Goal: Find specific page/section: Find specific page/section

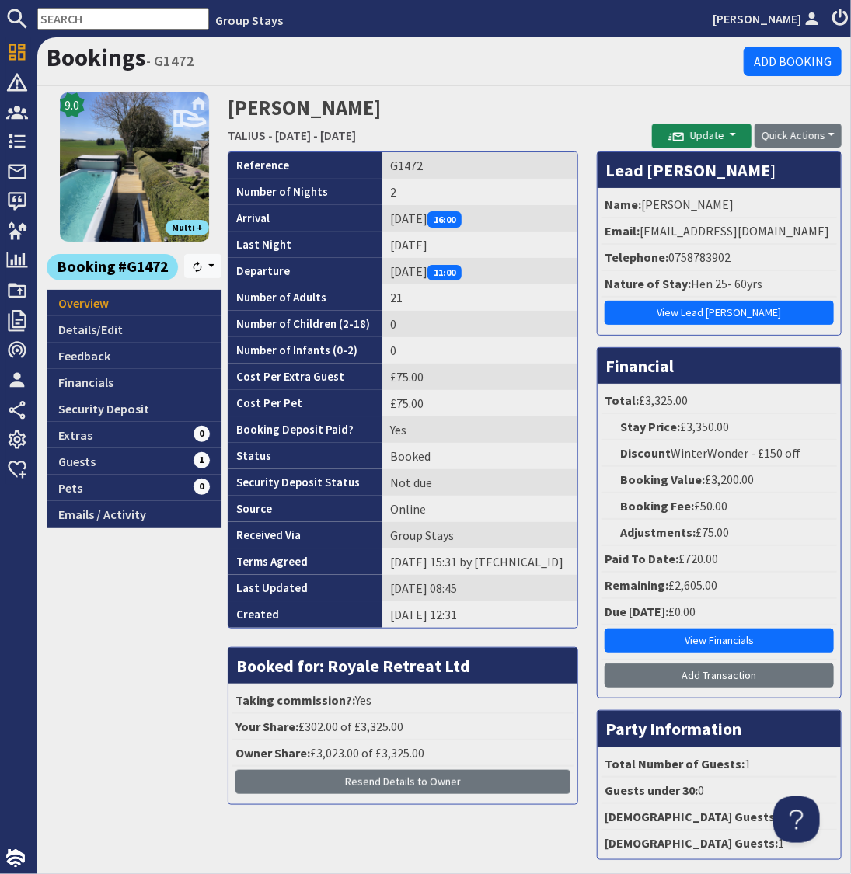
click at [101, 19] on input "text" at bounding box center [123, 19] width 172 height 22
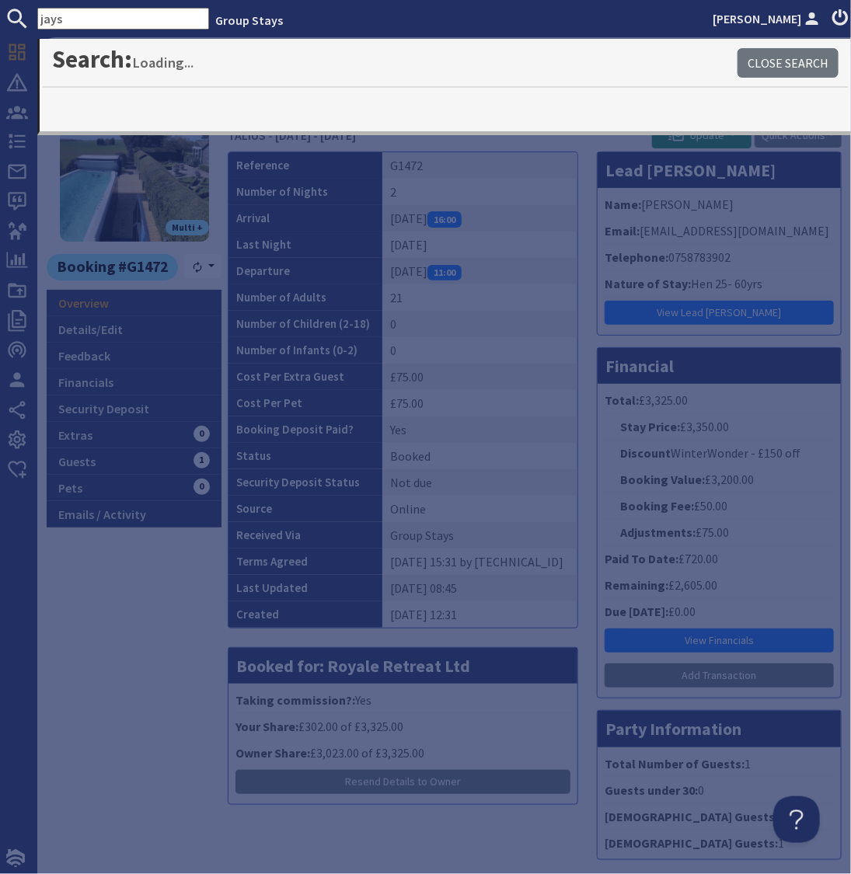
type input "jays"
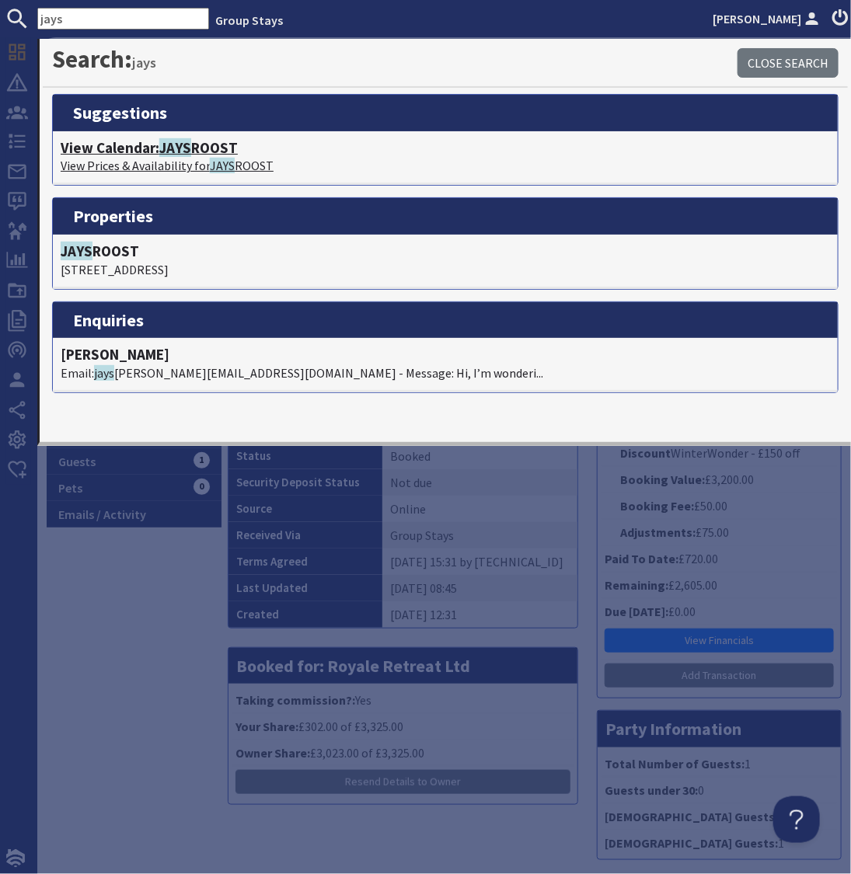
click at [157, 151] on h4 "View Calendar: JAYS ROOST" at bounding box center [445, 148] width 769 height 18
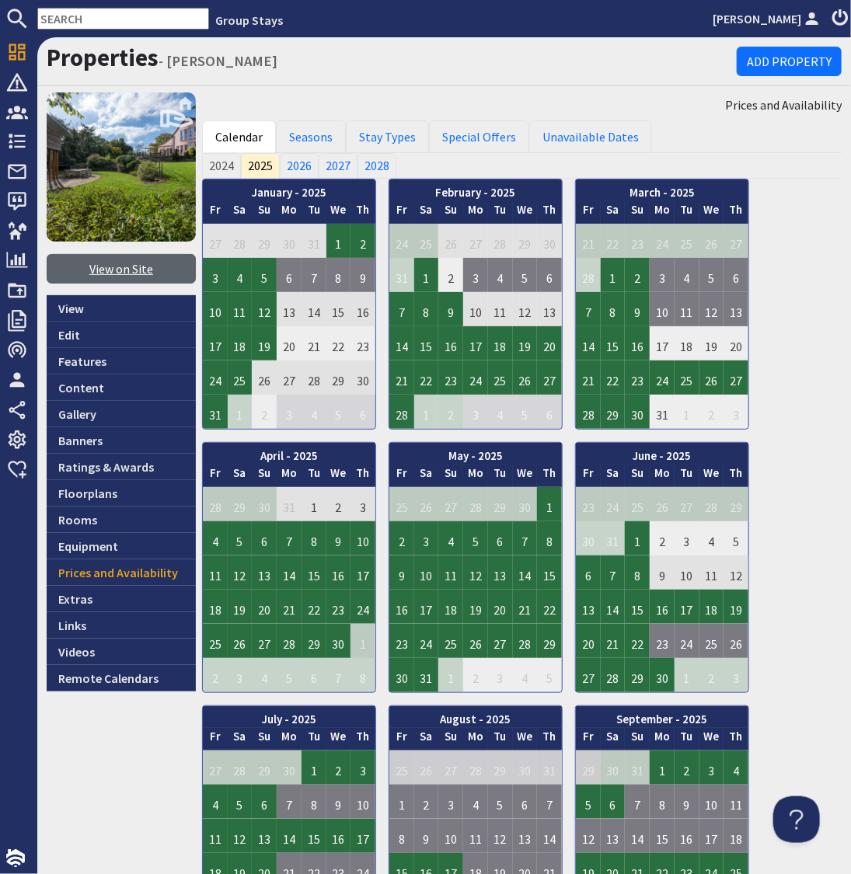
click at [134, 274] on link "View on Site" at bounding box center [121, 269] width 149 height 30
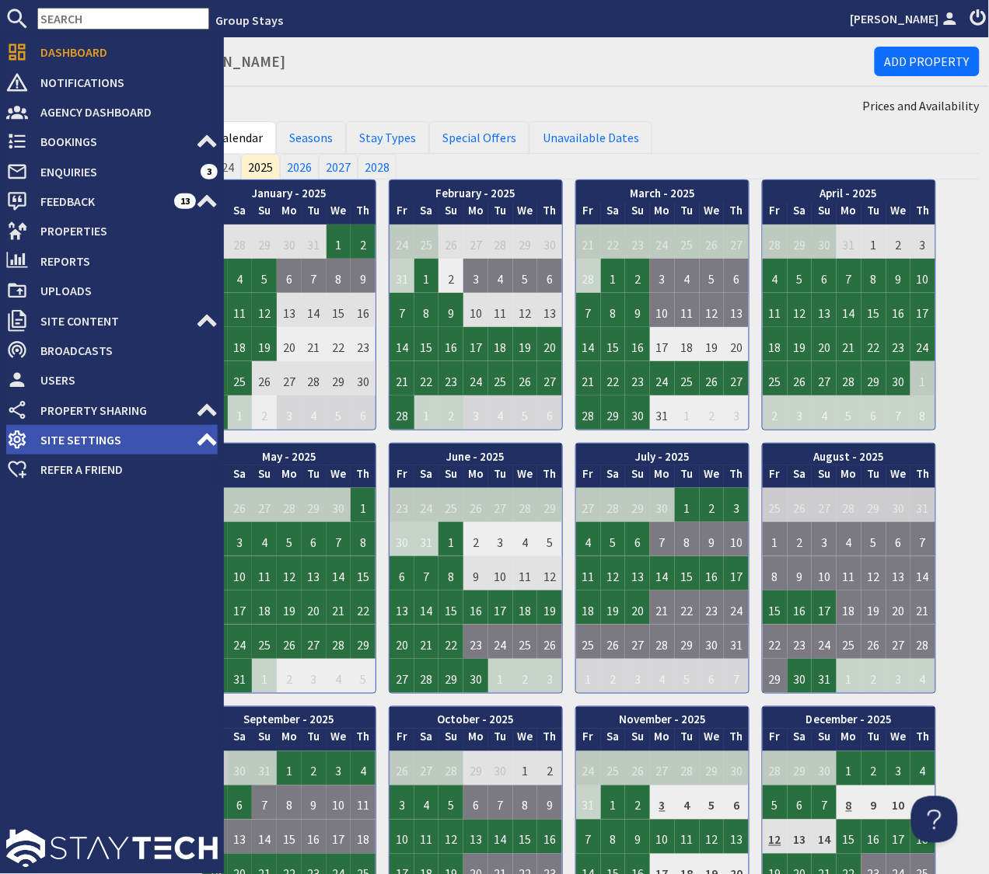
click at [97, 441] on span "Site Settings" at bounding box center [112, 439] width 168 height 25
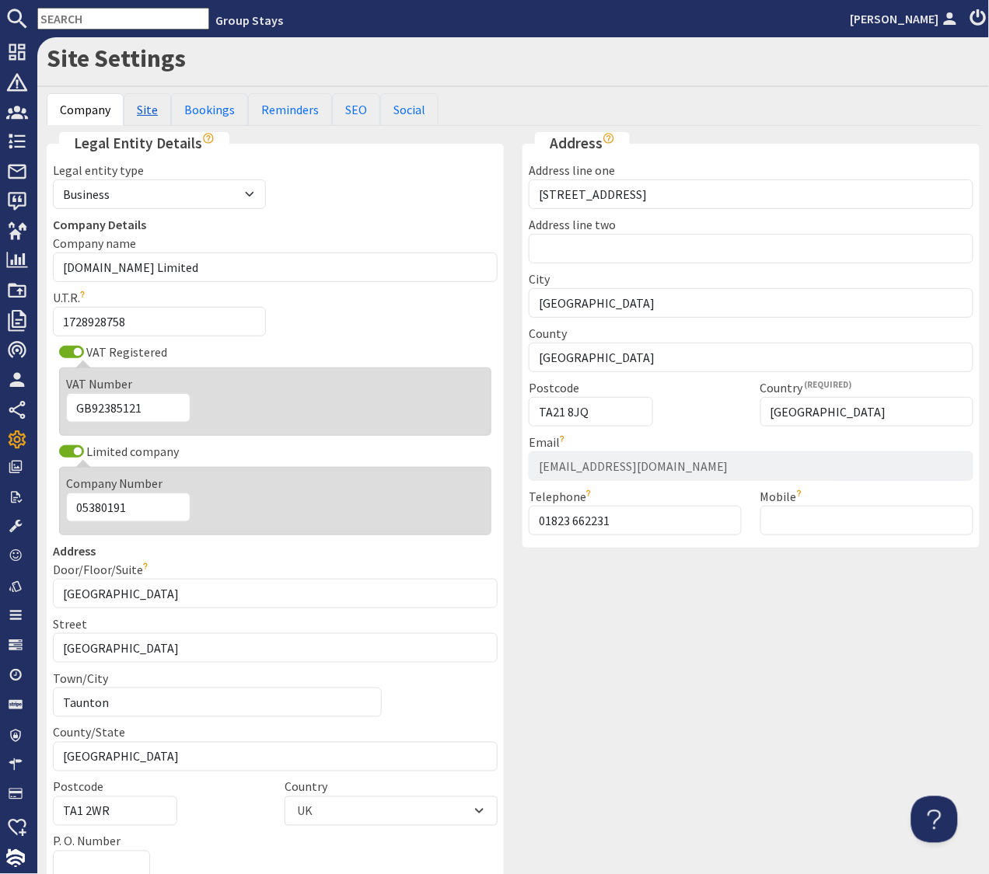
click at [155, 108] on link "Site" at bounding box center [147, 109] width 47 height 33
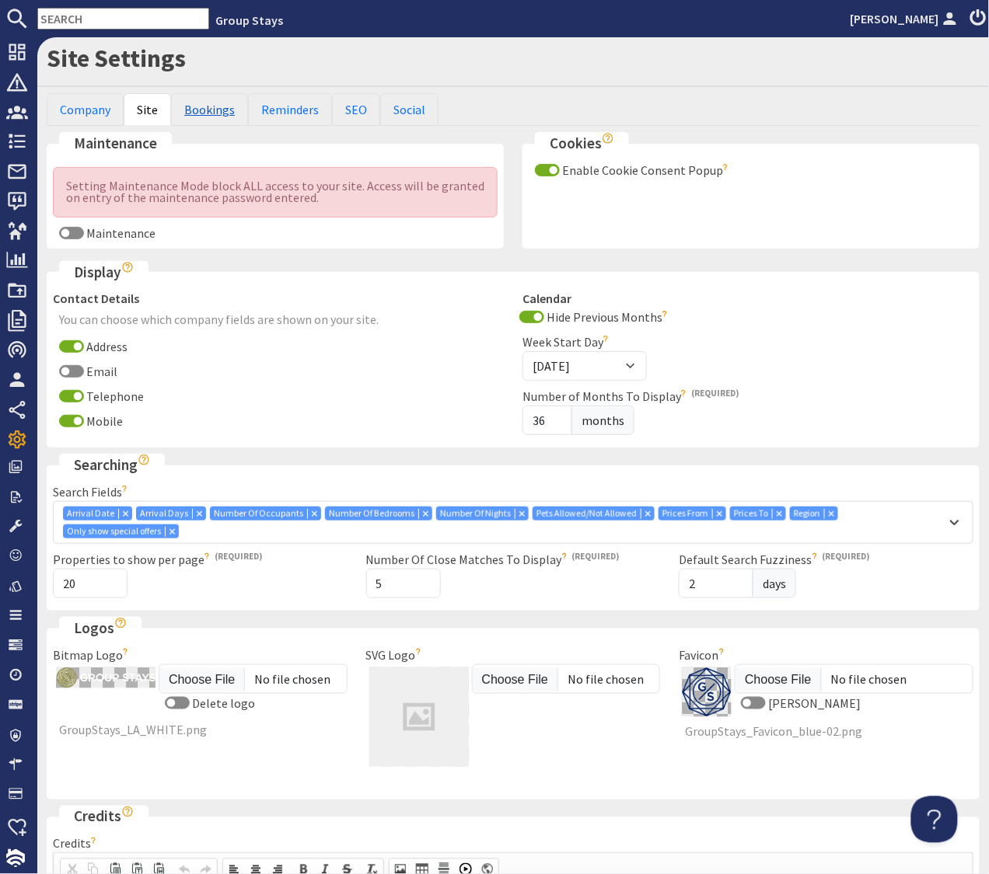
click at [194, 113] on link "Bookings" at bounding box center [209, 109] width 77 height 33
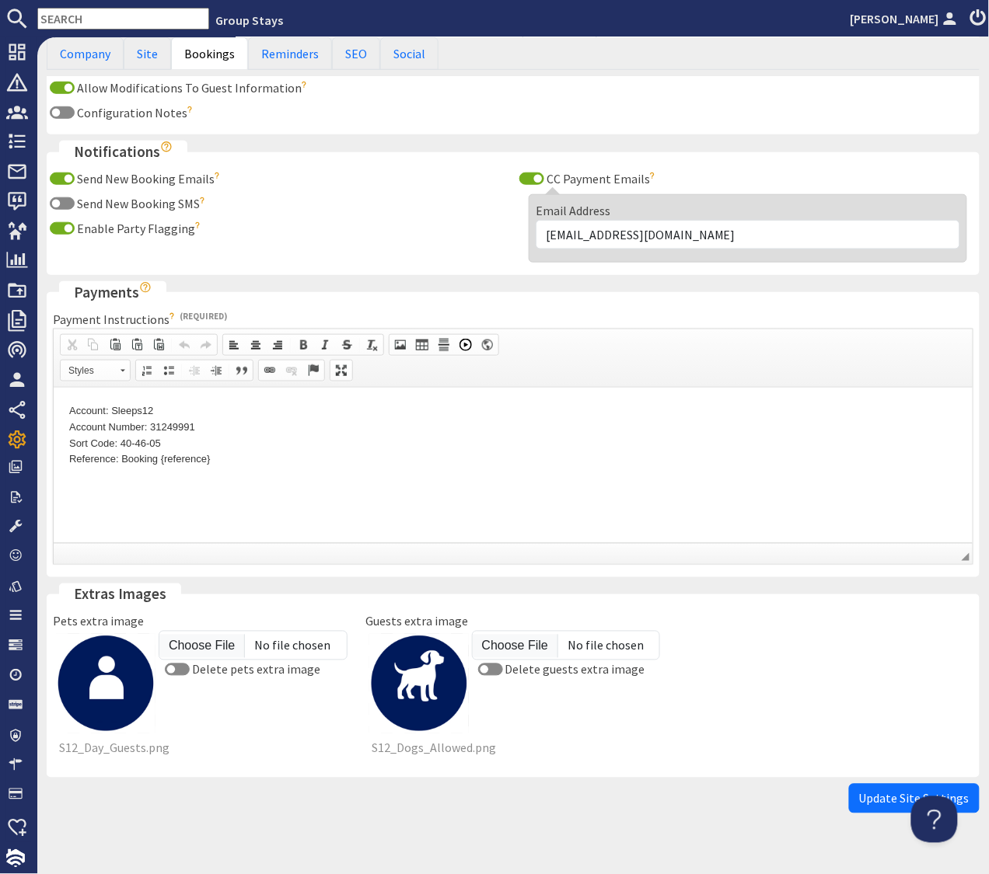
scroll to position [268, 0]
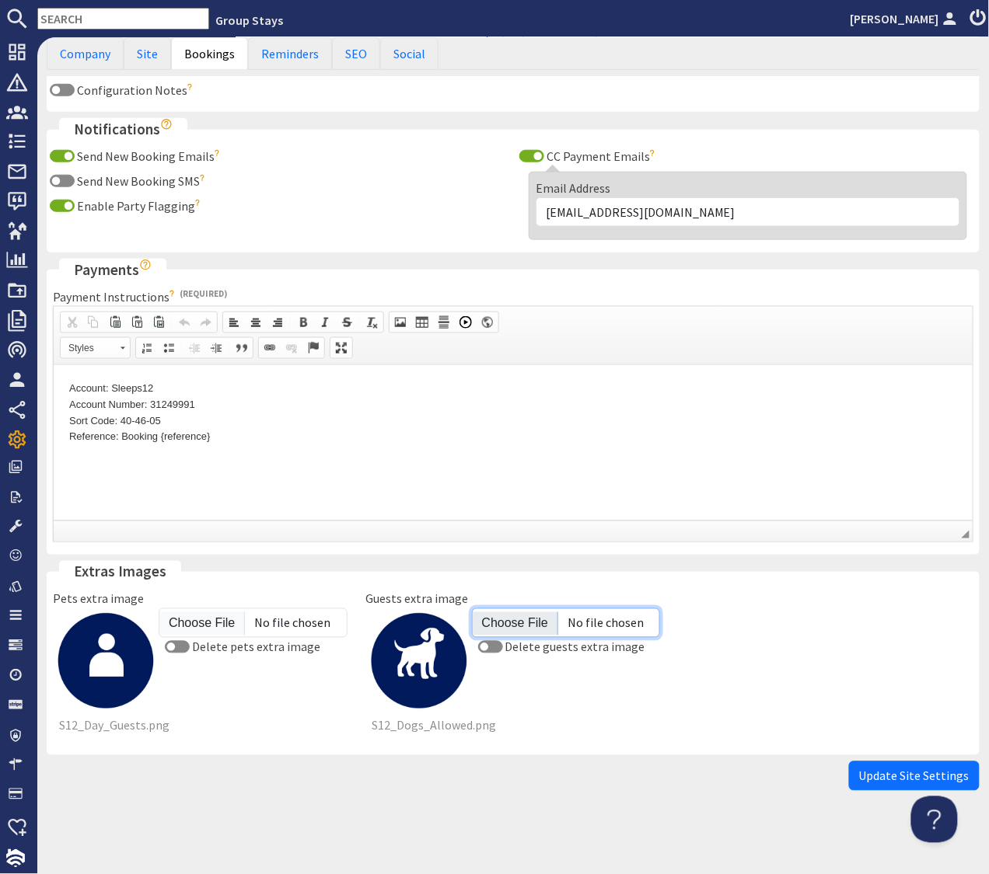
click at [510, 620] on input "Guests extra image" at bounding box center [566, 624] width 189 height 30
type input "C:\fakepath\S12_Day Guests.png"
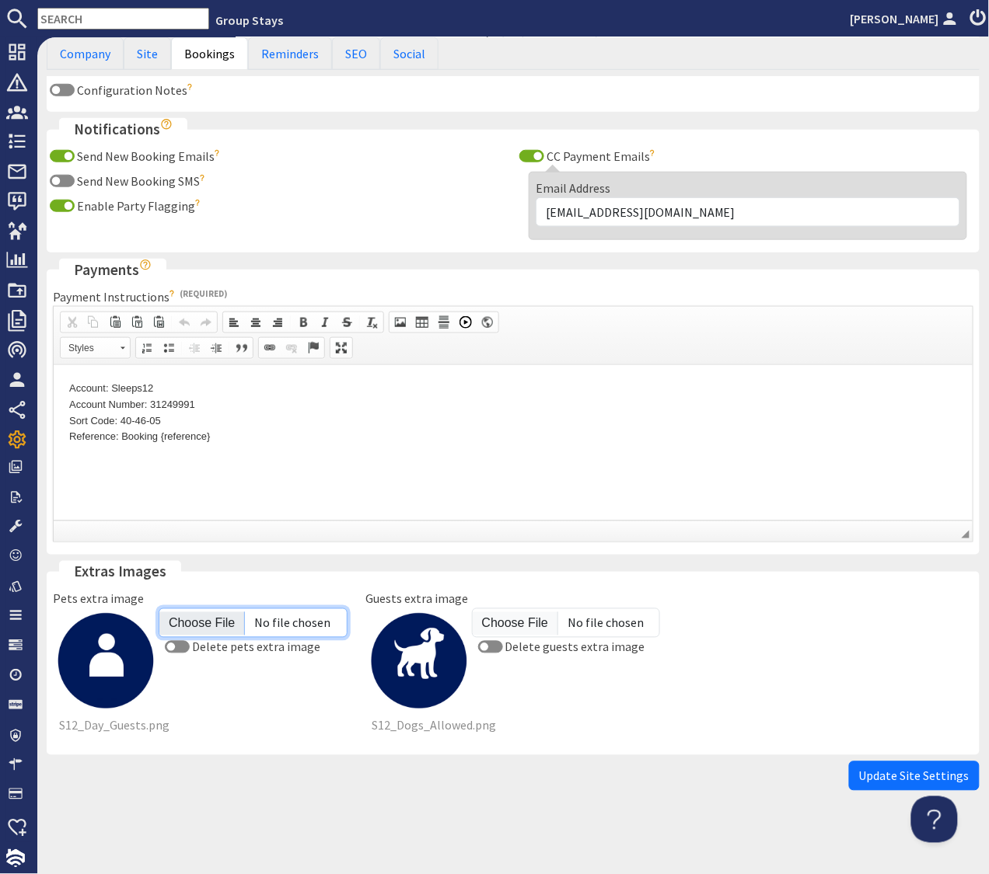
click at [196, 621] on input "Pets extra image" at bounding box center [253, 624] width 189 height 30
type input "C:\fakepath\S12_Dogs Allowed.png"
click at [850, 778] on span "Update Site Settings" at bounding box center [914, 777] width 110 height 16
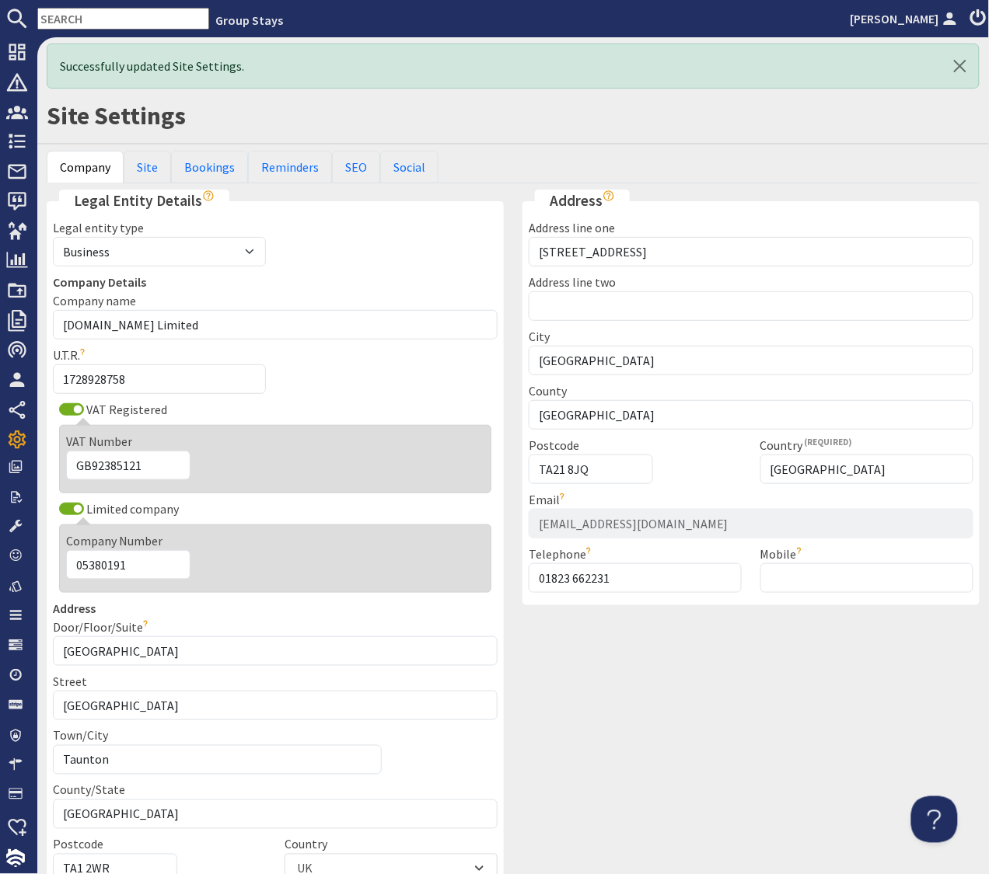
scroll to position [0, 0]
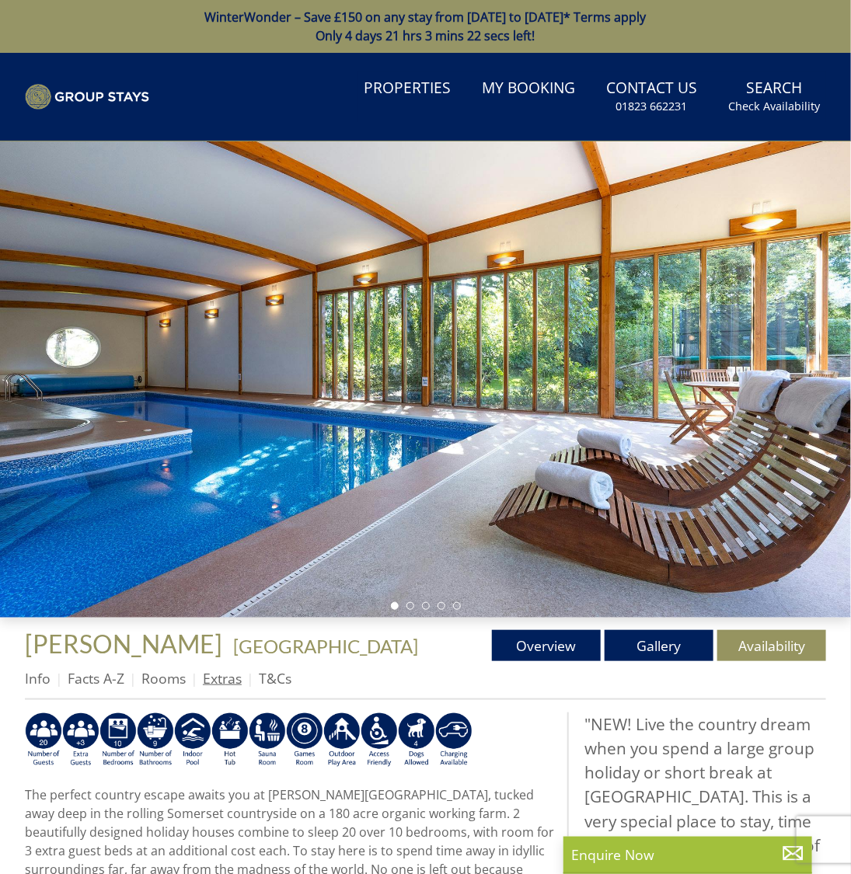
click at [223, 682] on link "Extras" at bounding box center [222, 678] width 39 height 19
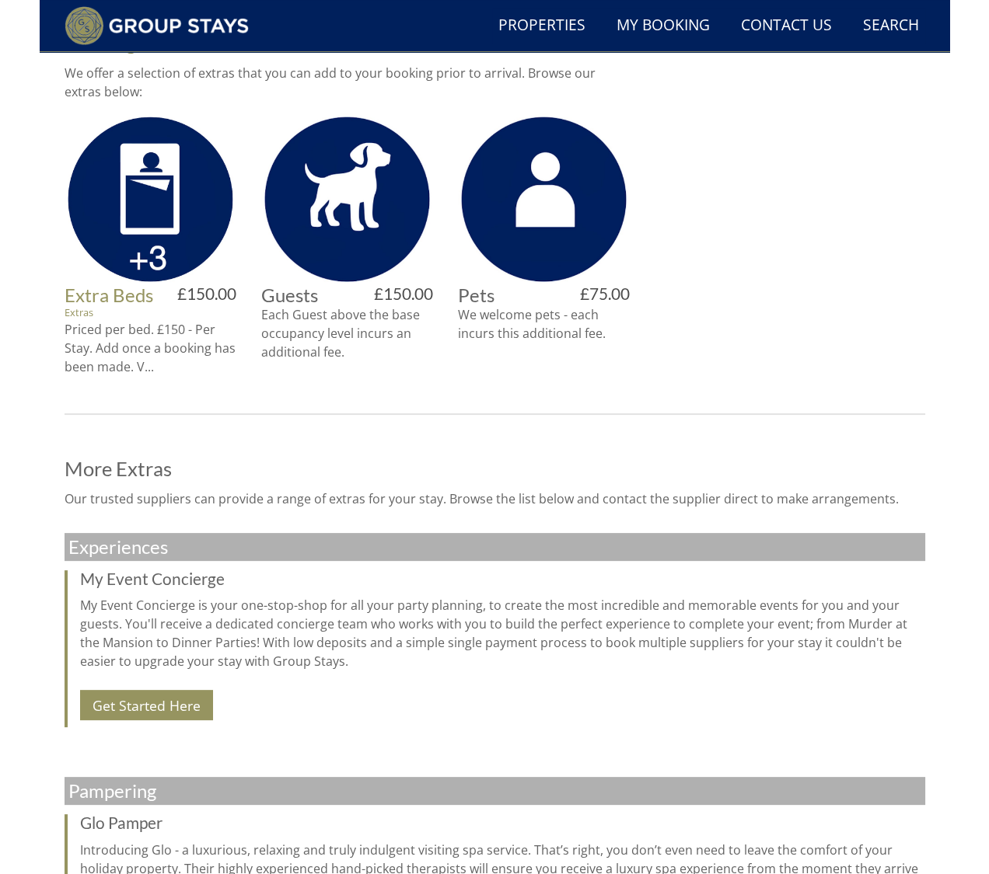
scroll to position [741, 0]
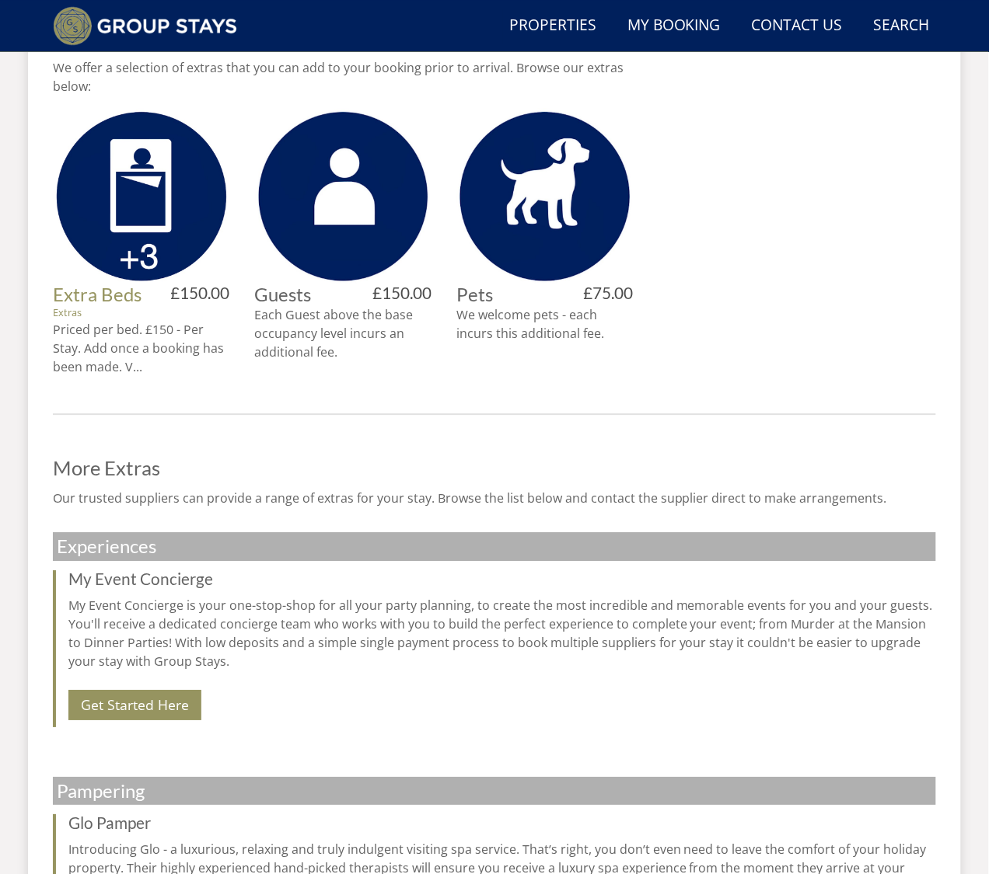
scroll to position [741, 0]
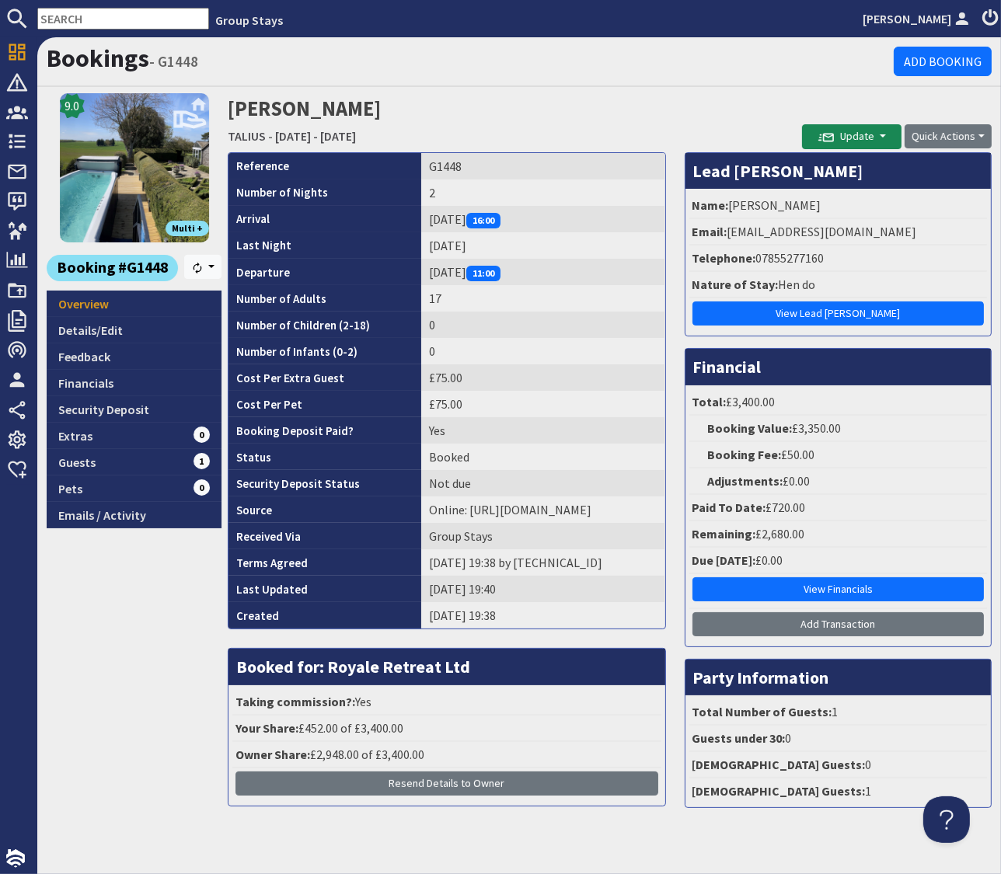
click at [134, 21] on input "text" at bounding box center [123, 19] width 172 height 22
paste input "GS1080"
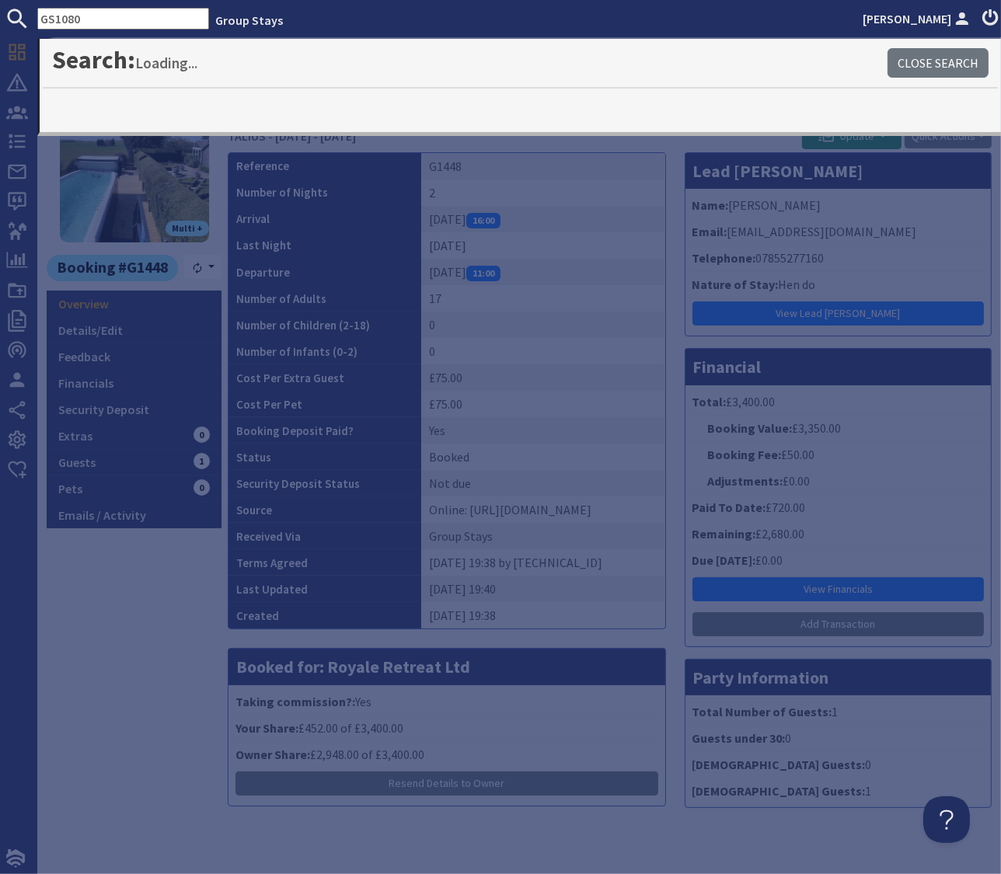
type input "GS1080"
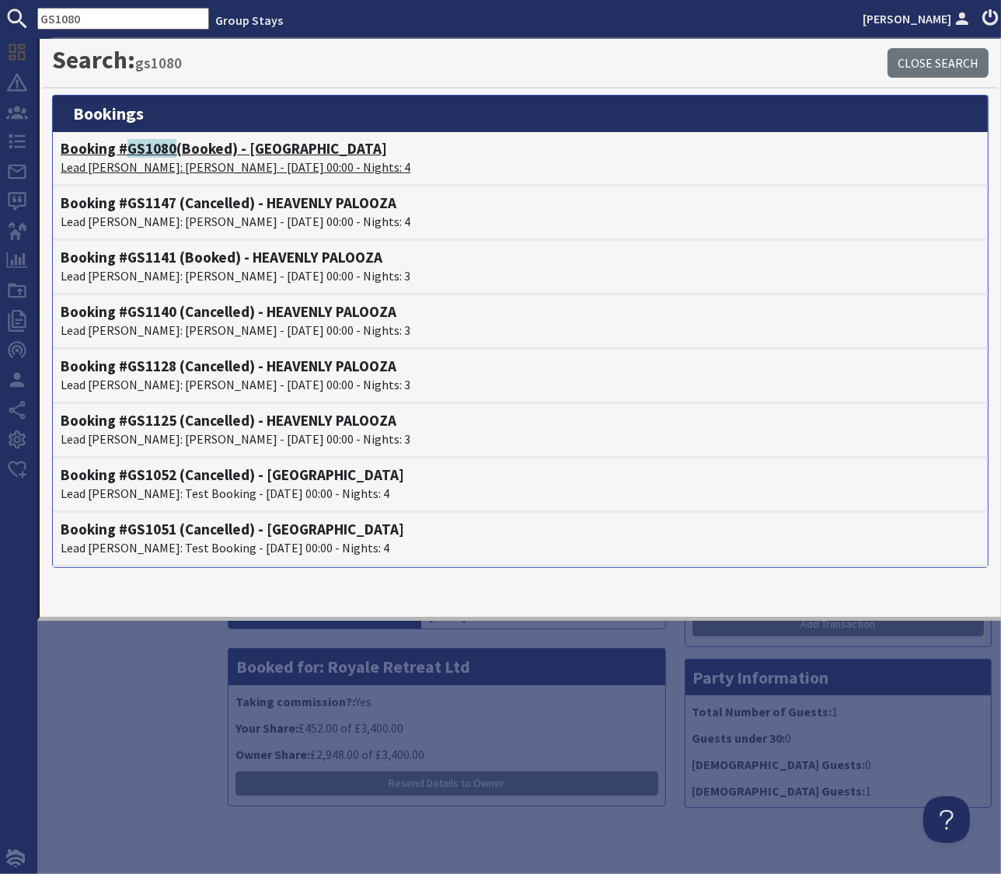
click at [155, 149] on span "GS1080" at bounding box center [151, 148] width 49 height 19
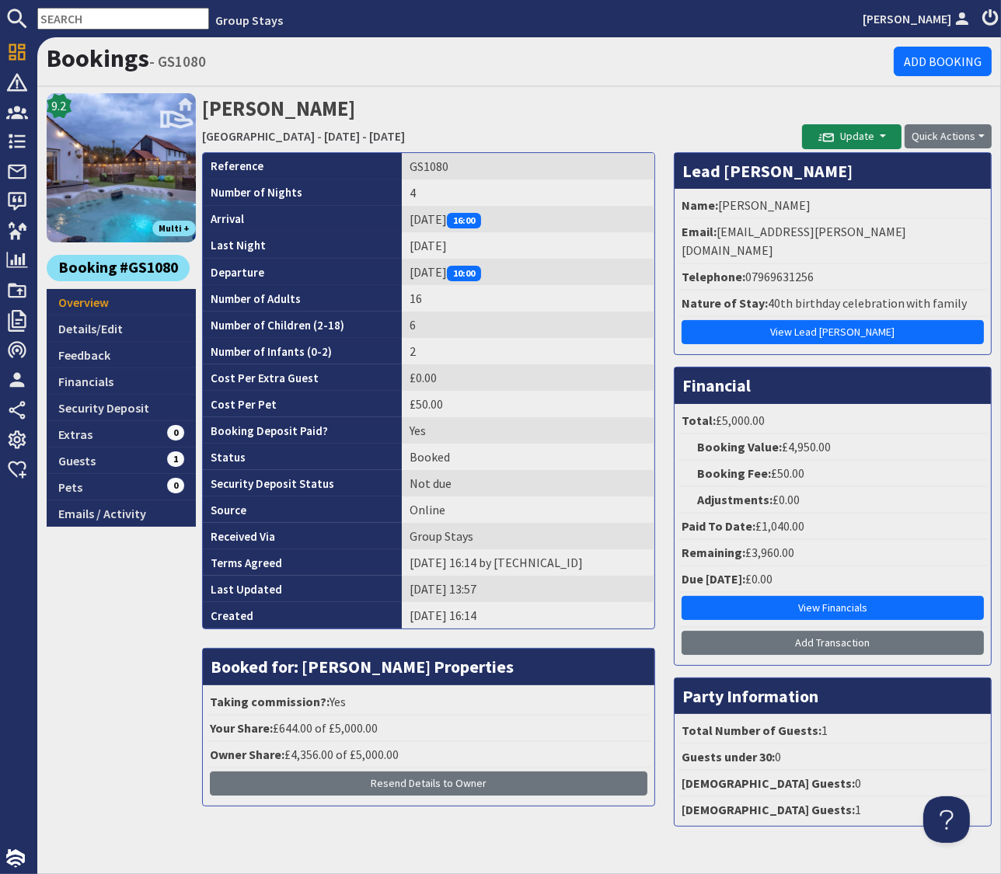
click at [79, 15] on input "text" at bounding box center [123, 19] width 172 height 22
paste input "GS1050"
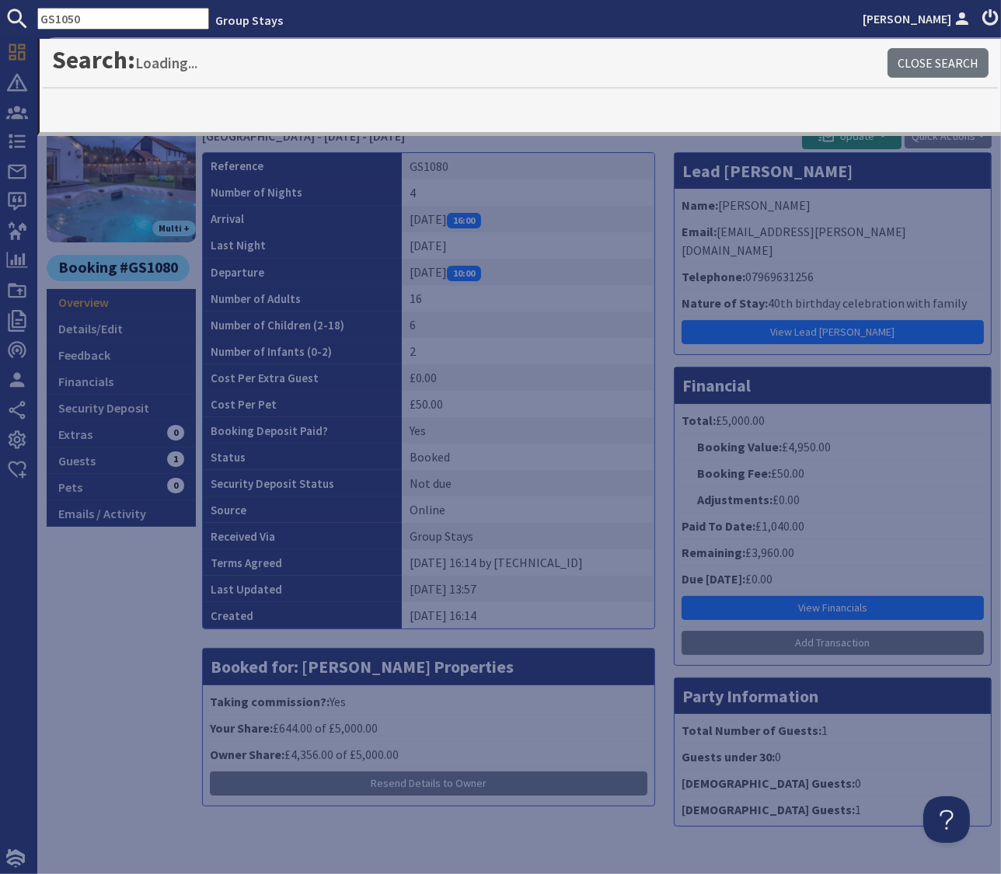
type input "GS1050"
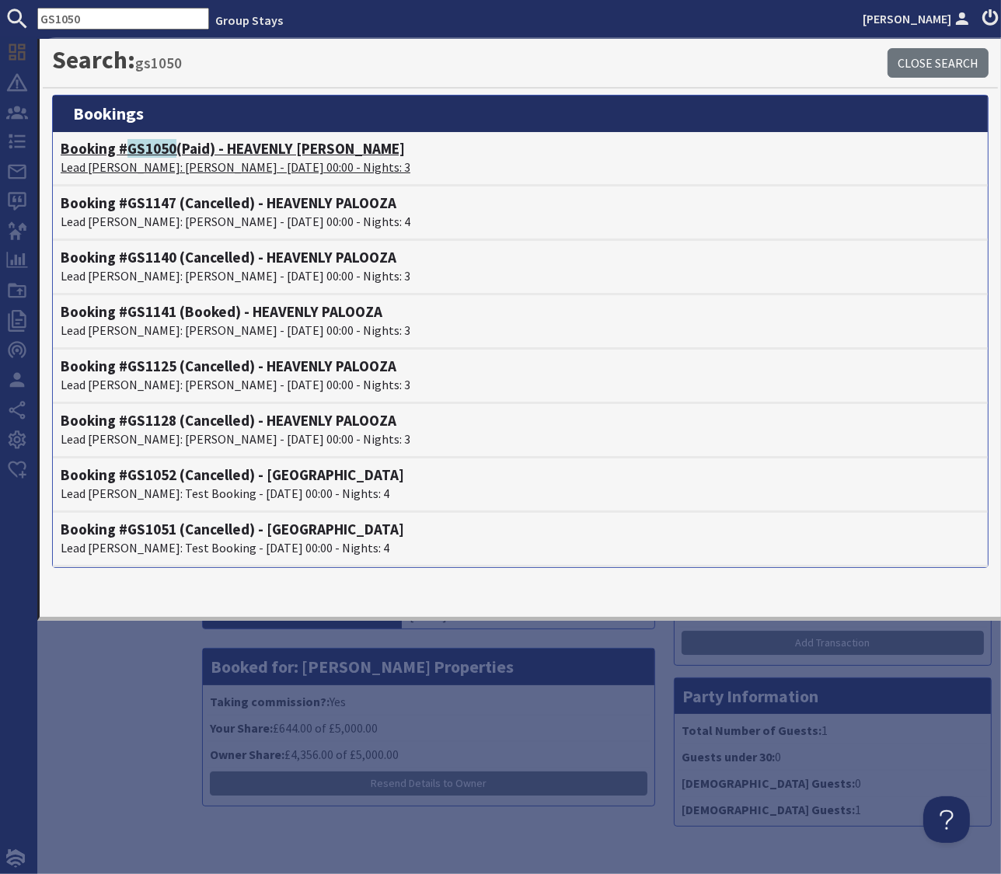
click at [139, 148] on span "GS1050" at bounding box center [151, 148] width 49 height 19
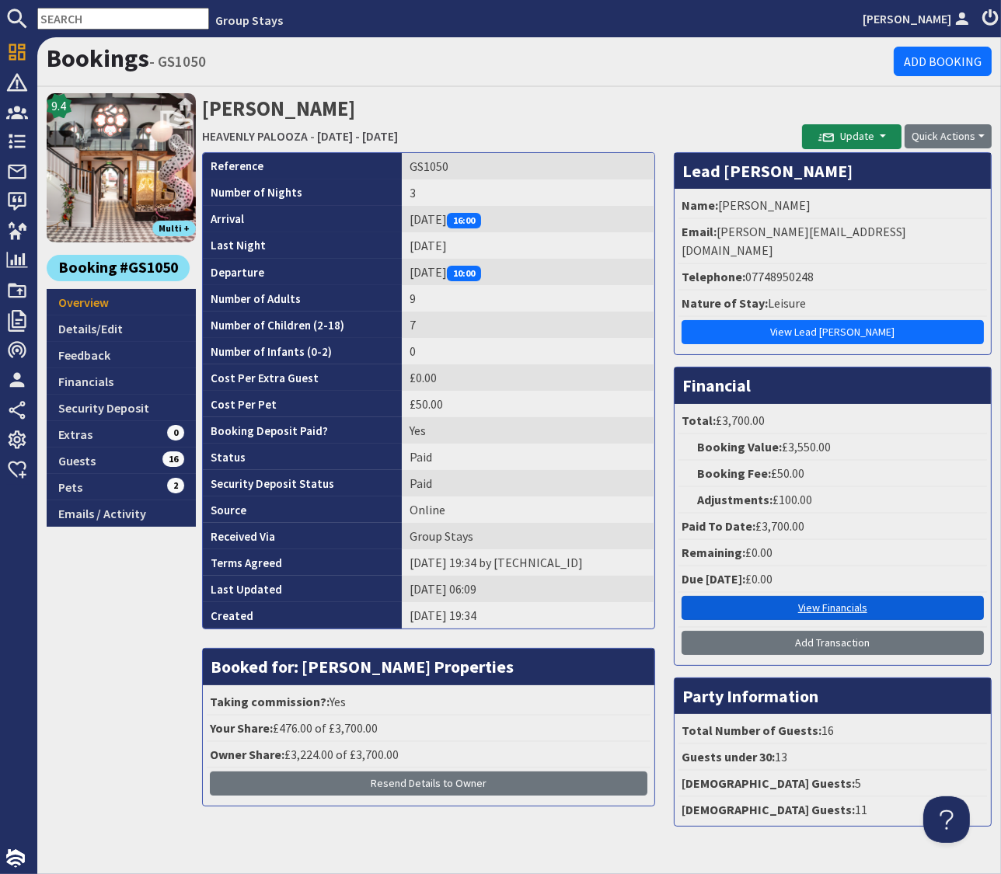
click at [818, 596] on link "View Financials" at bounding box center [833, 608] width 302 height 24
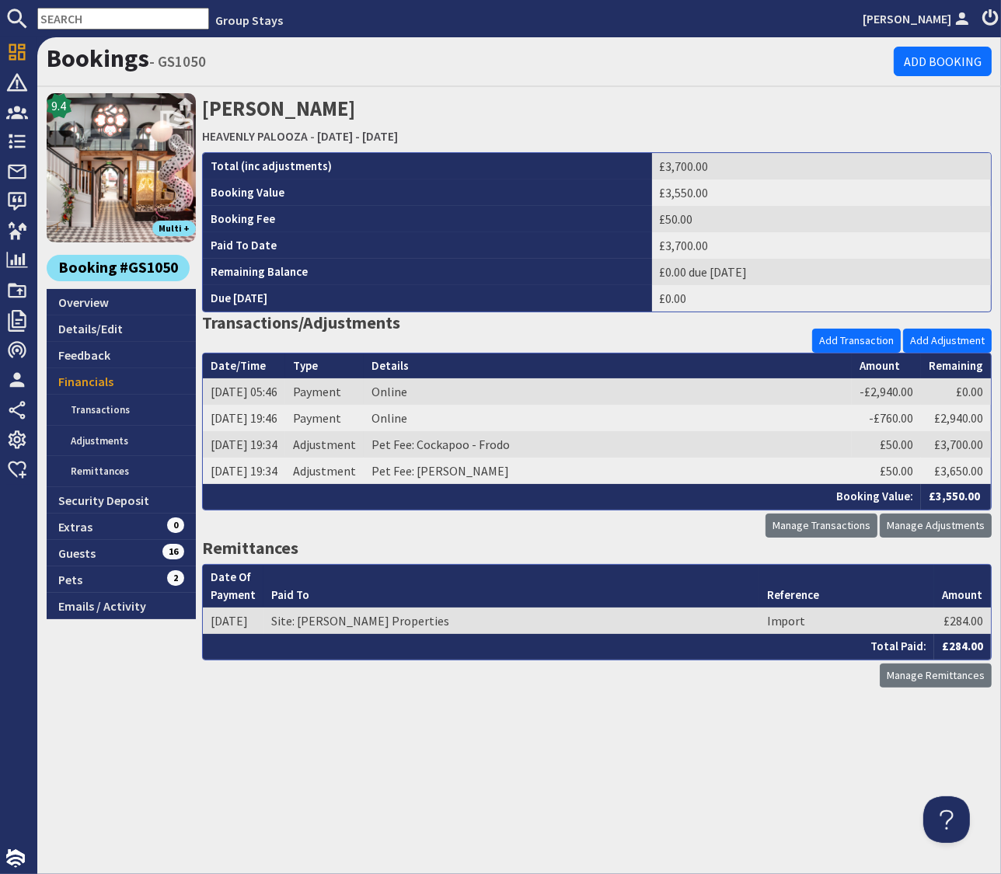
click at [124, 19] on input "text" at bounding box center [123, 19] width 172 height 22
paste input "GS1122"
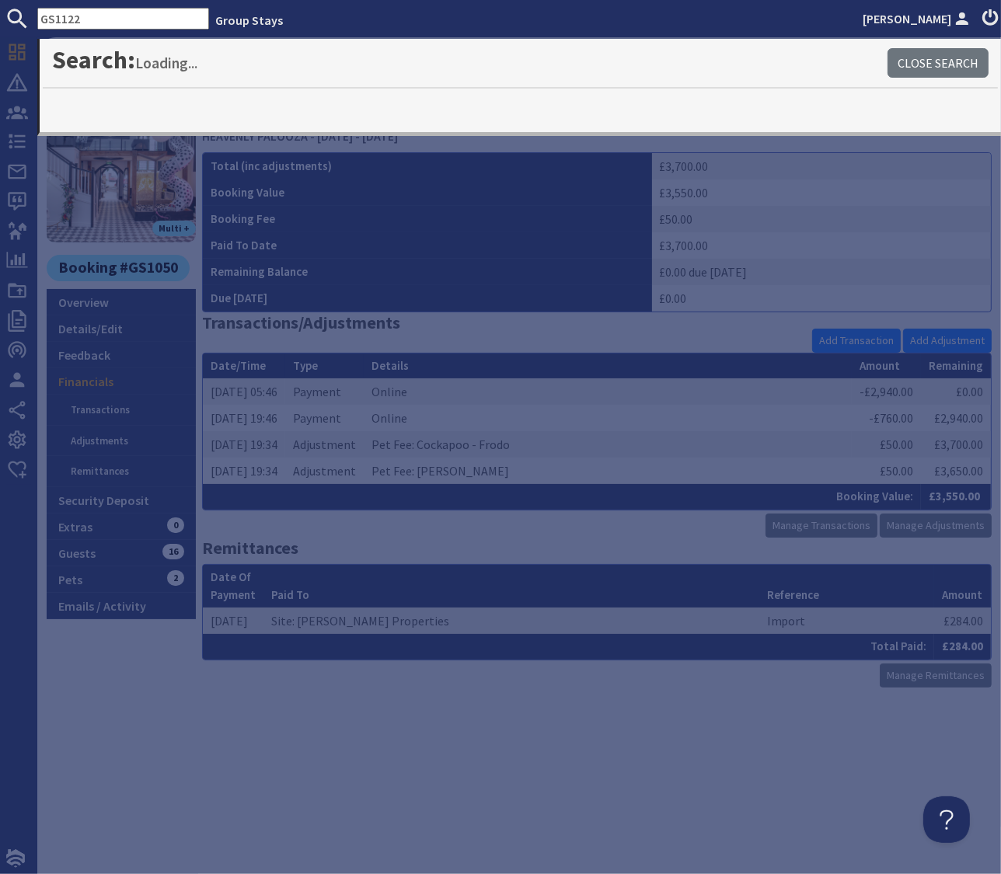
type input "GS1122"
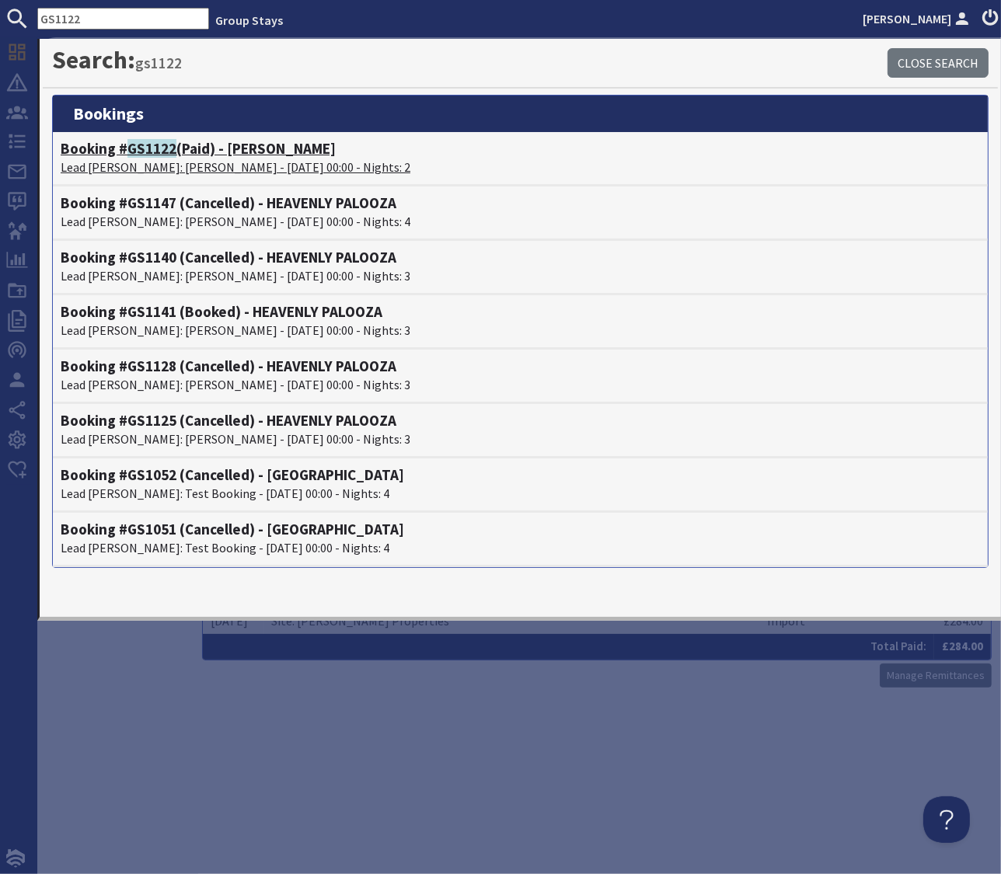
click at [152, 155] on span "GS1122" at bounding box center [151, 148] width 49 height 19
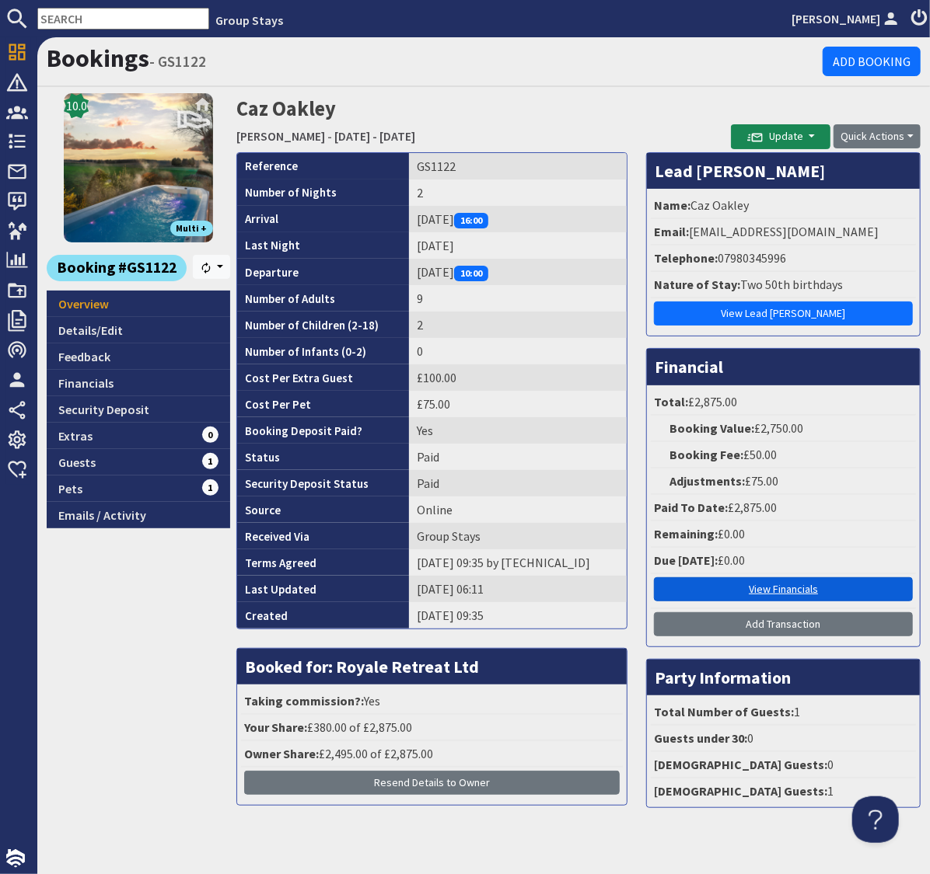
click at [776, 589] on link "View Financials" at bounding box center [783, 589] width 259 height 24
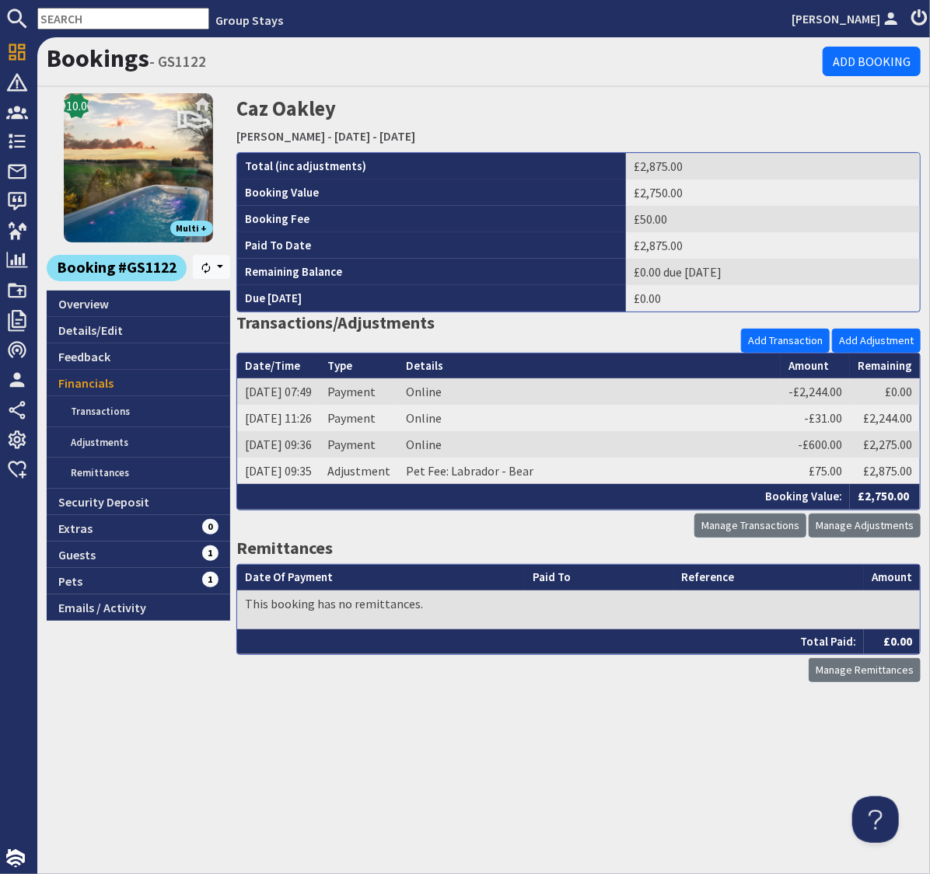
click at [92, 19] on input "text" at bounding box center [123, 19] width 172 height 22
paste input "GS1062"
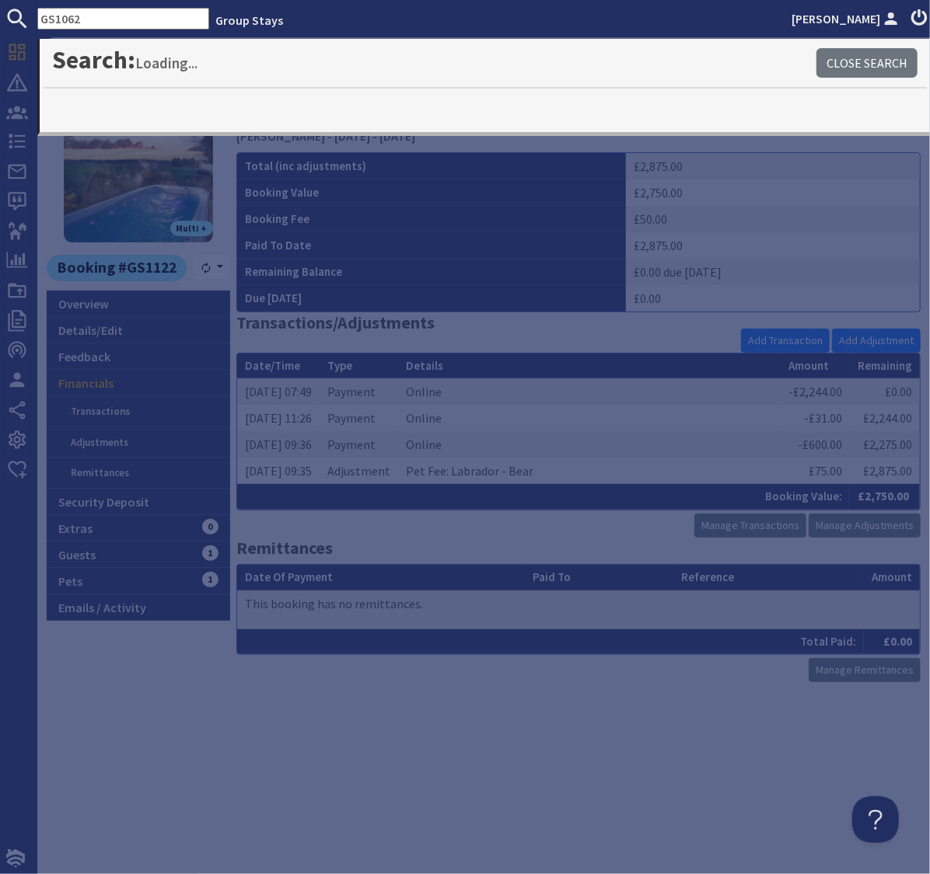
type input "GS1062"
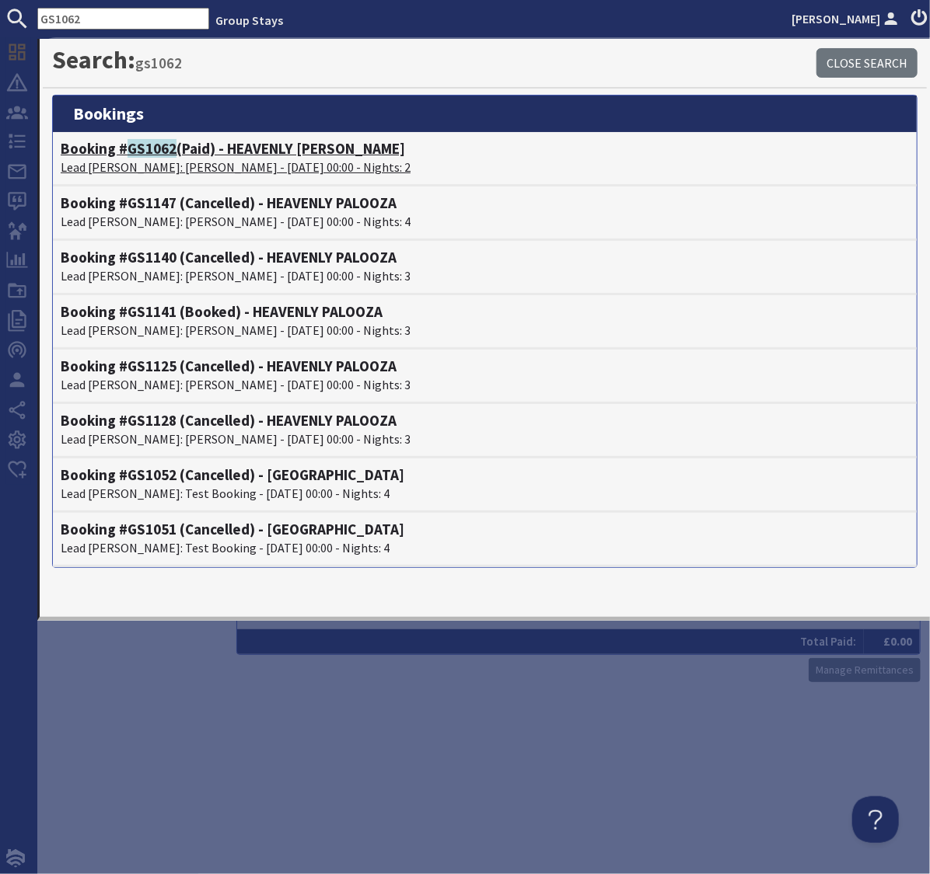
click at [146, 158] on p "Lead Booker: Ms Hannah Oakley - 10/10/2025 00:00 - Nights: 2" at bounding box center [485, 167] width 848 height 19
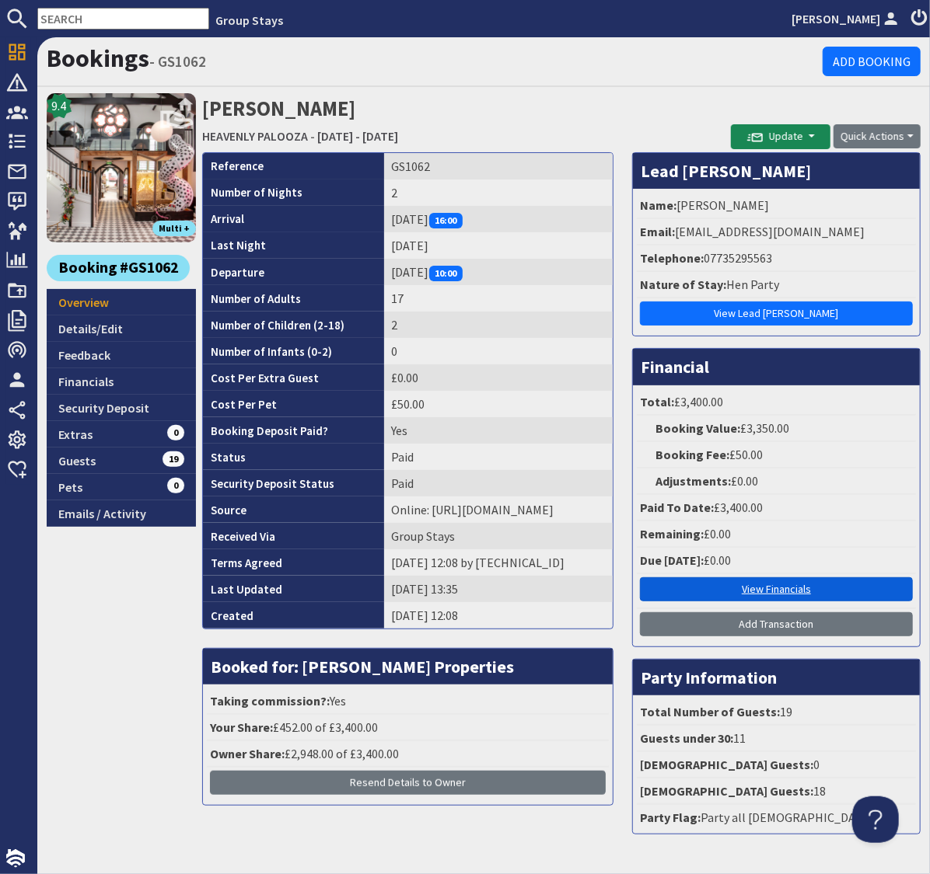
click at [776, 585] on link "View Financials" at bounding box center [776, 589] width 273 height 24
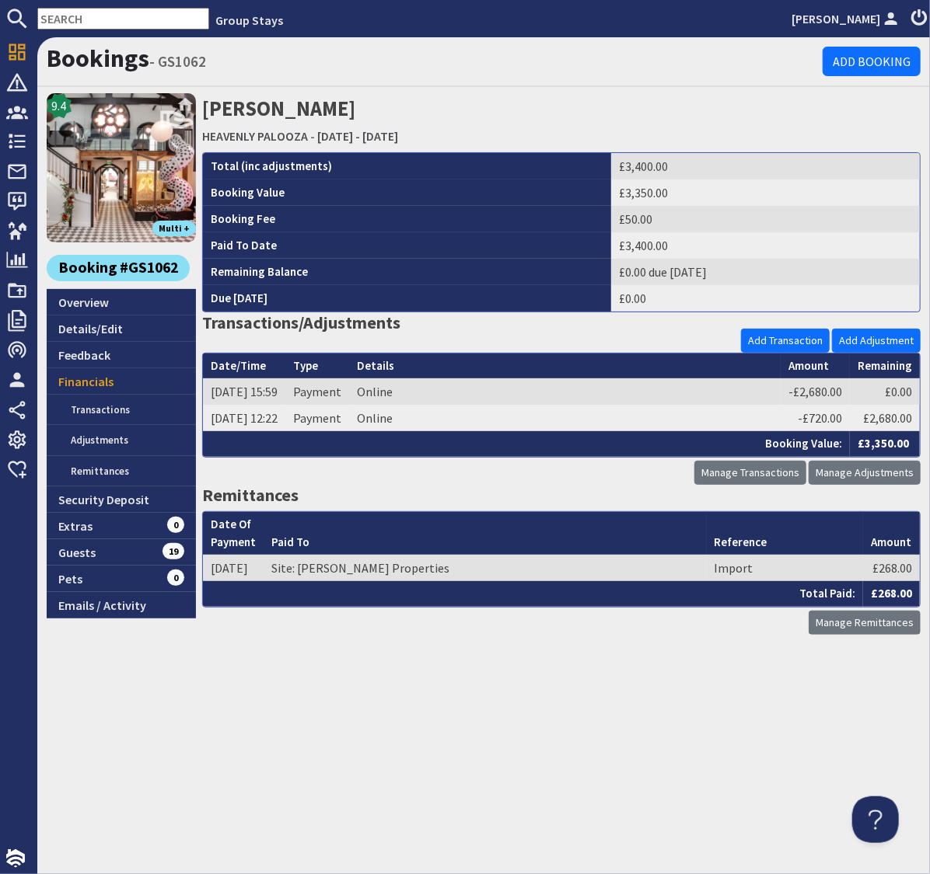
click at [115, 21] on input "text" at bounding box center [123, 19] width 172 height 22
paste input "GS1055"
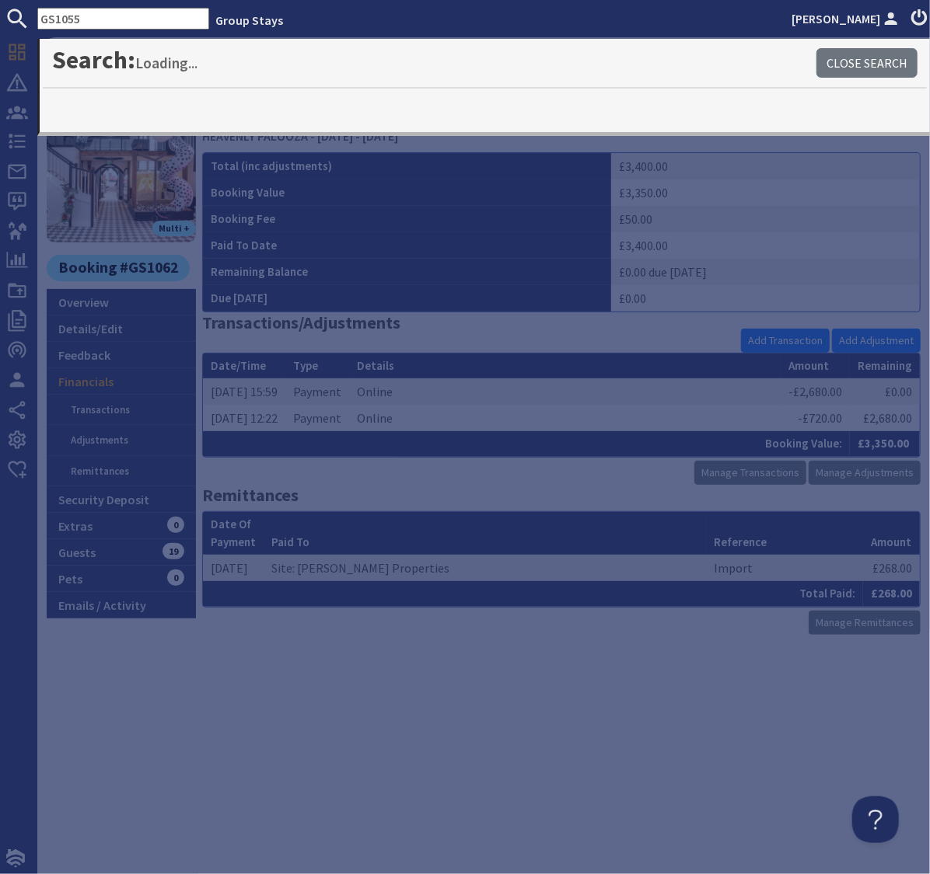
type input "GS1055"
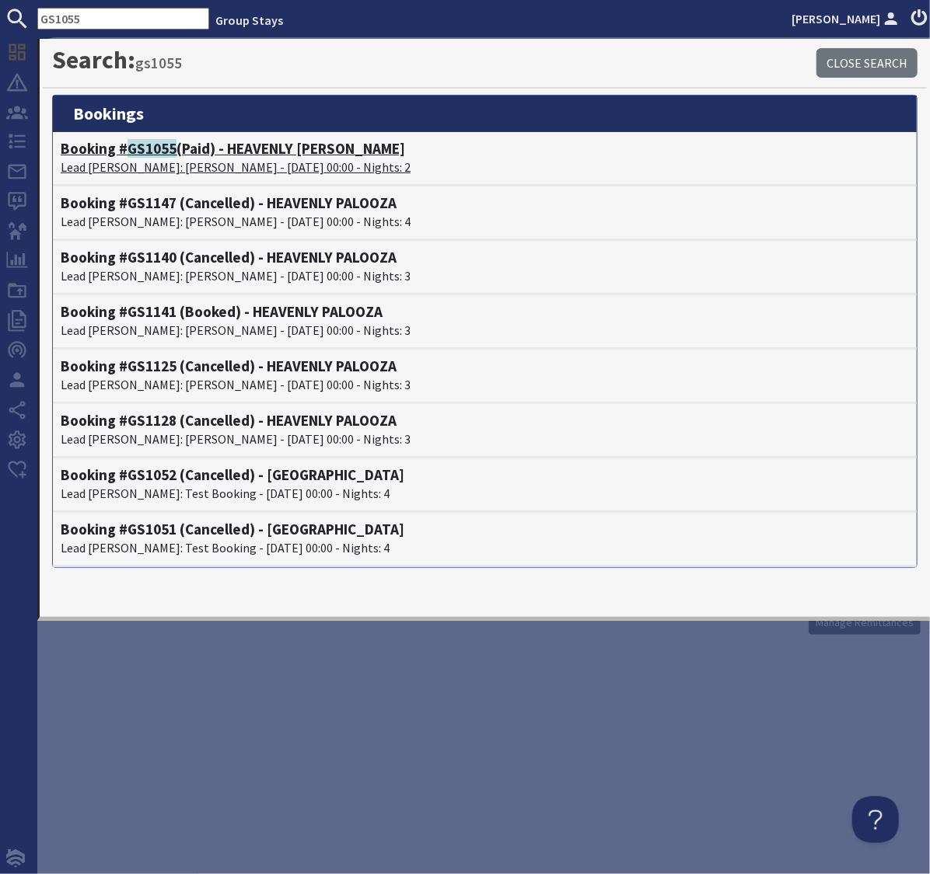
click at [147, 148] on span "GS1055" at bounding box center [151, 148] width 49 height 19
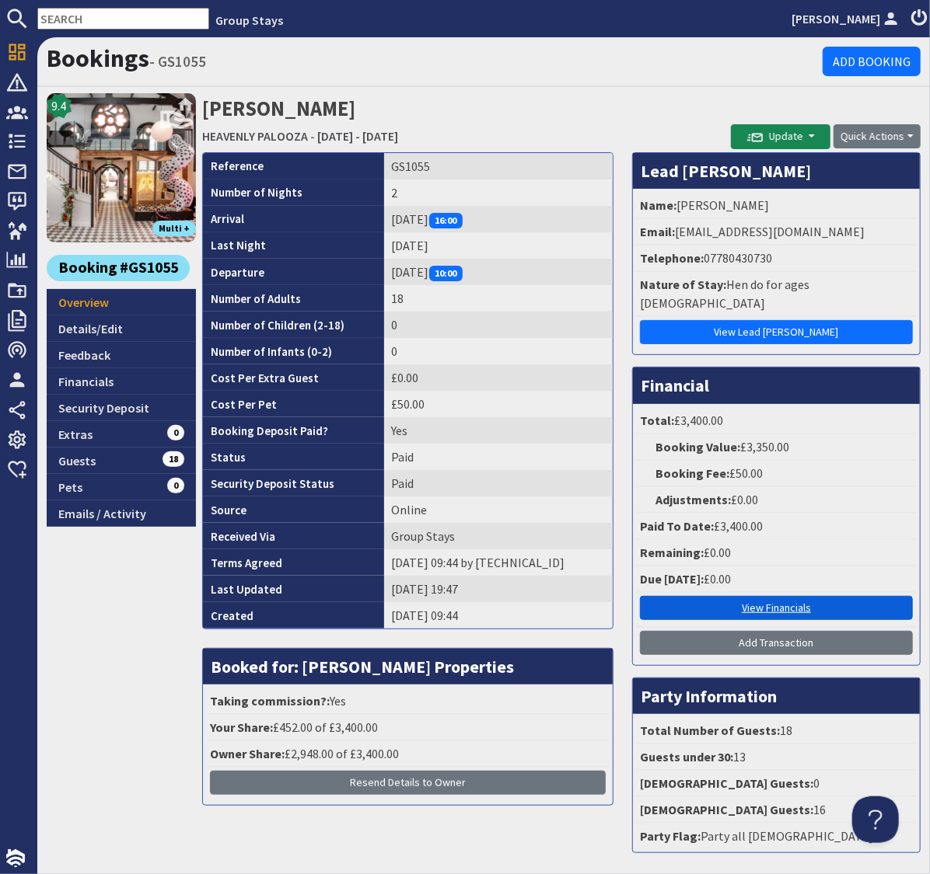
click at [780, 596] on link "View Financials" at bounding box center [776, 608] width 273 height 24
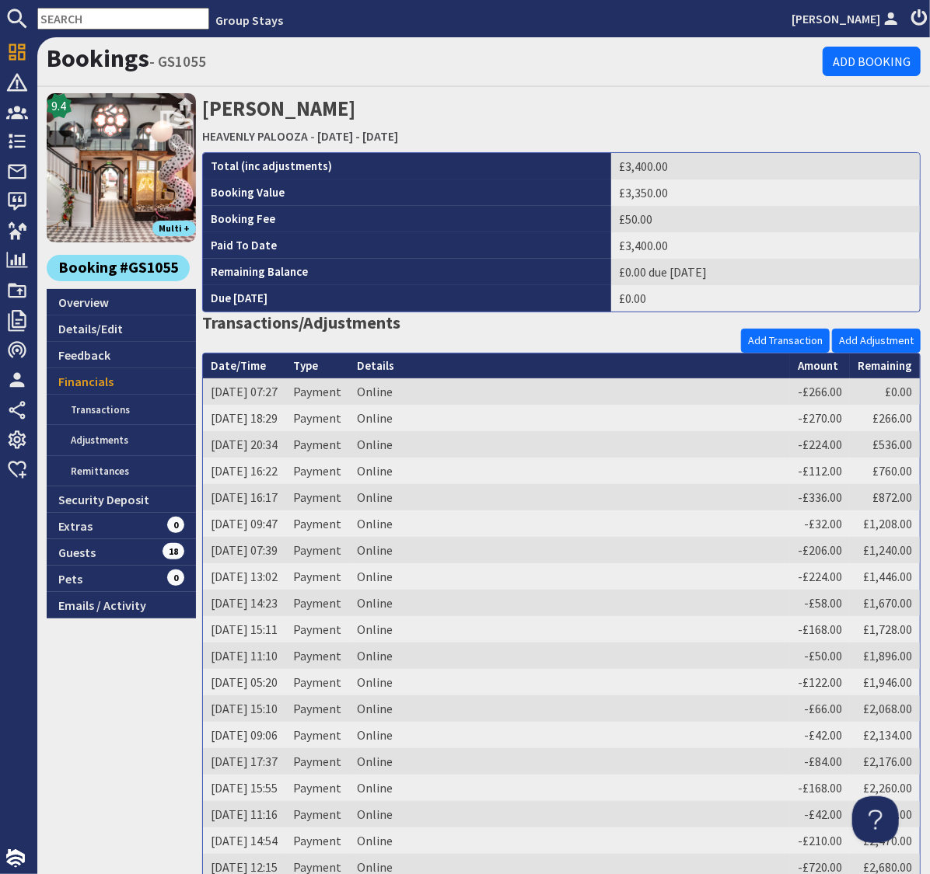
click at [136, 20] on input "text" at bounding box center [123, 19] width 172 height 22
paste input "GS1129"
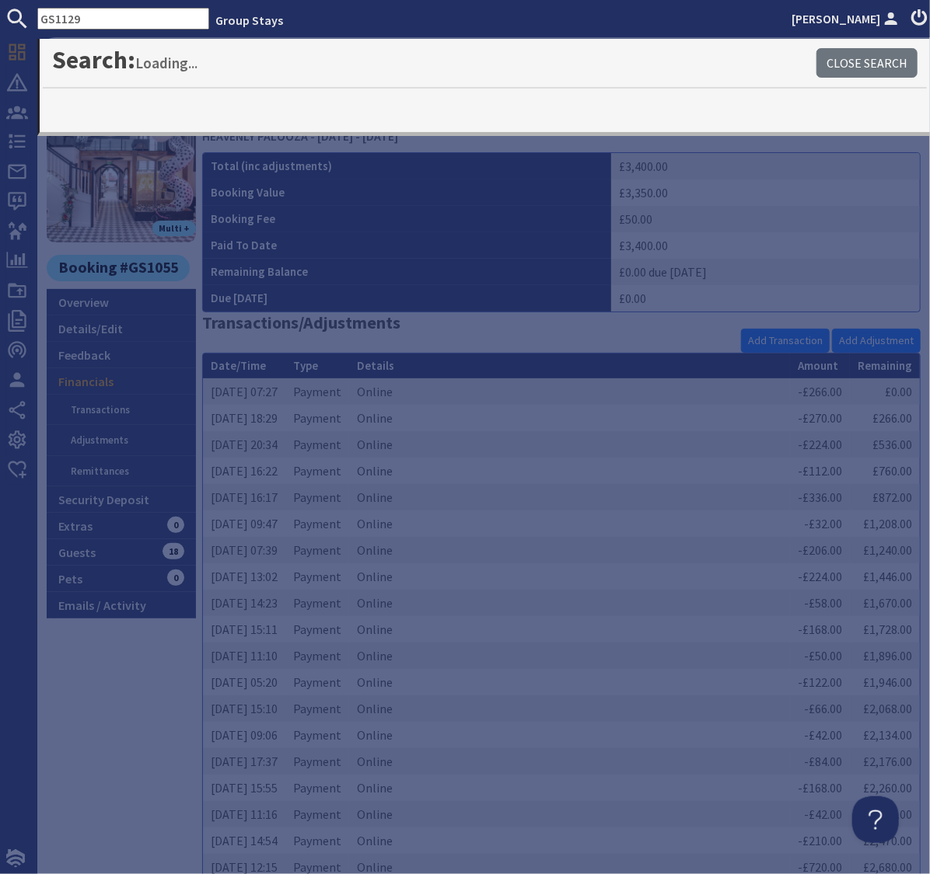
type input "GS1129"
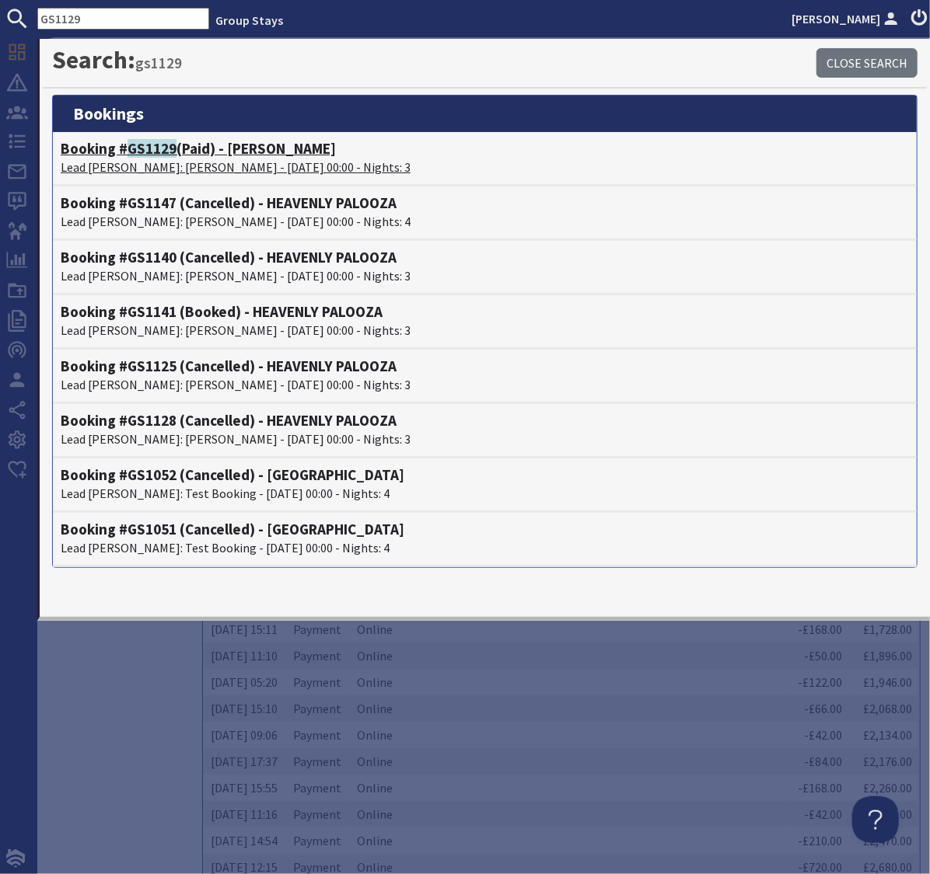
click at [141, 155] on span "GS1129" at bounding box center [151, 148] width 49 height 19
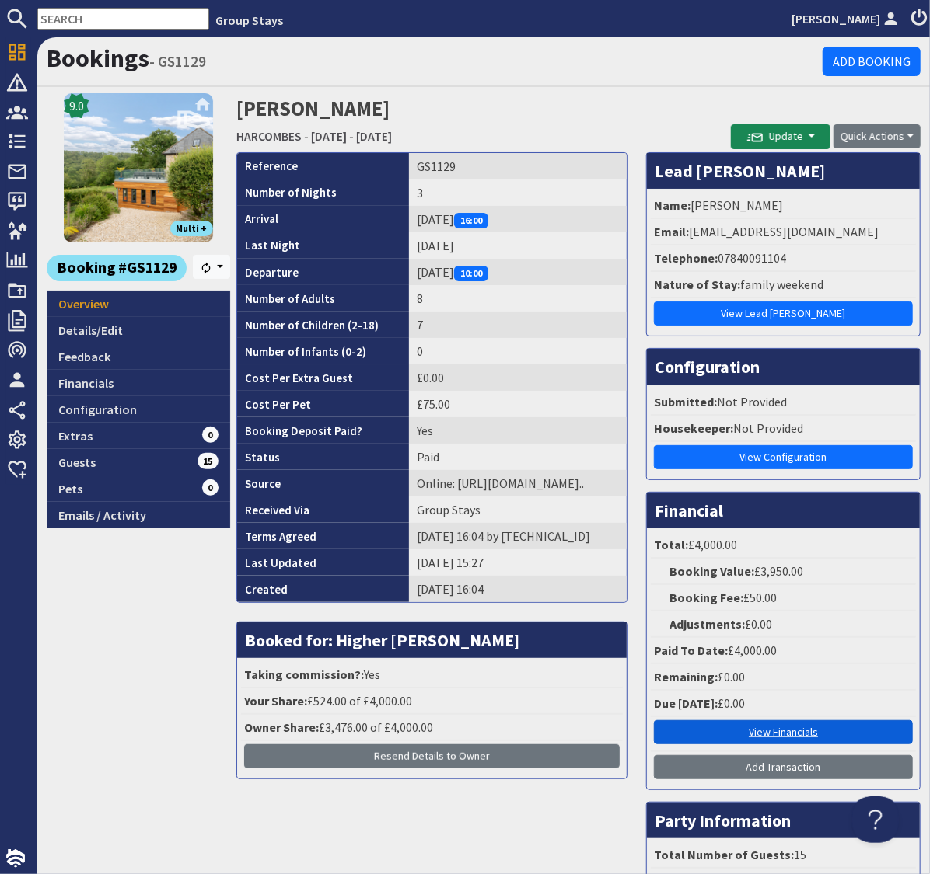
click at [785, 732] on link "View Financials" at bounding box center [783, 732] width 259 height 24
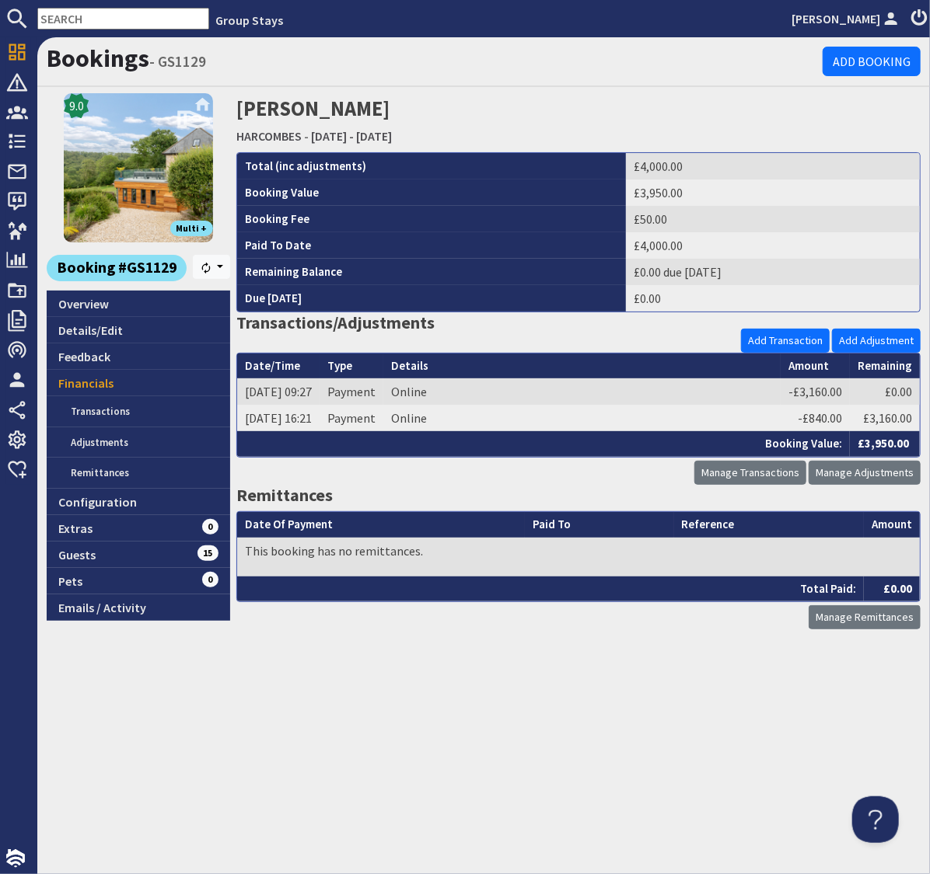
click at [118, 19] on input "text" at bounding box center [123, 19] width 172 height 22
paste input "G1356"
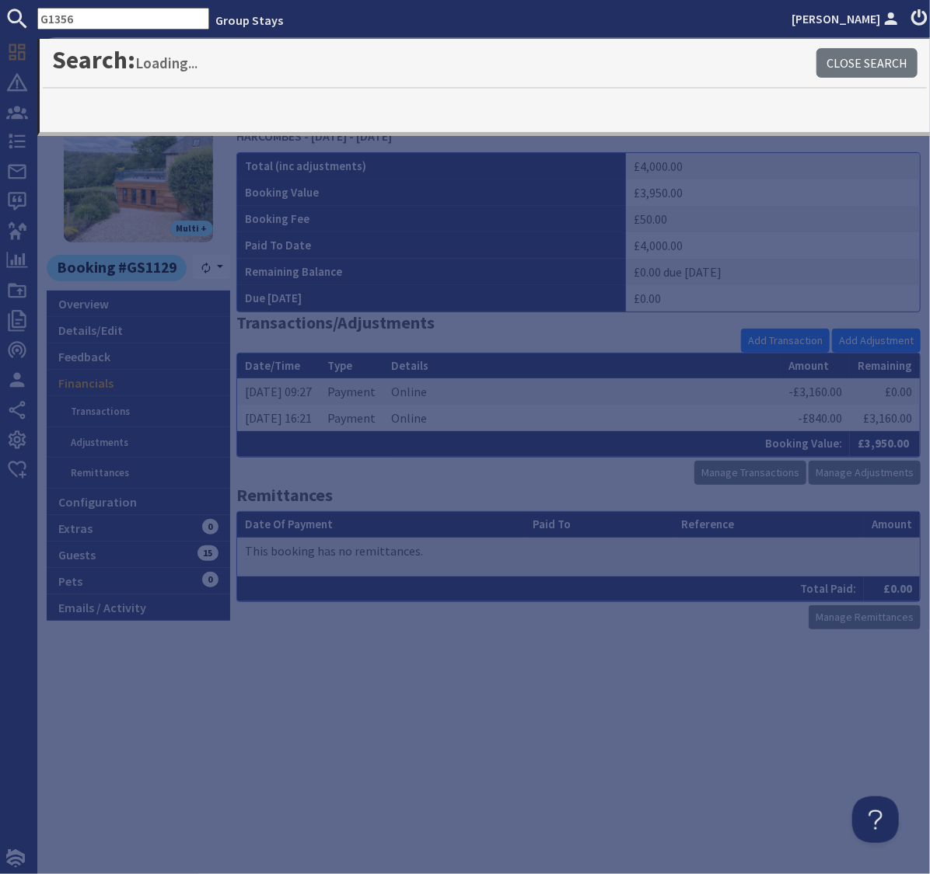
type input "G1356"
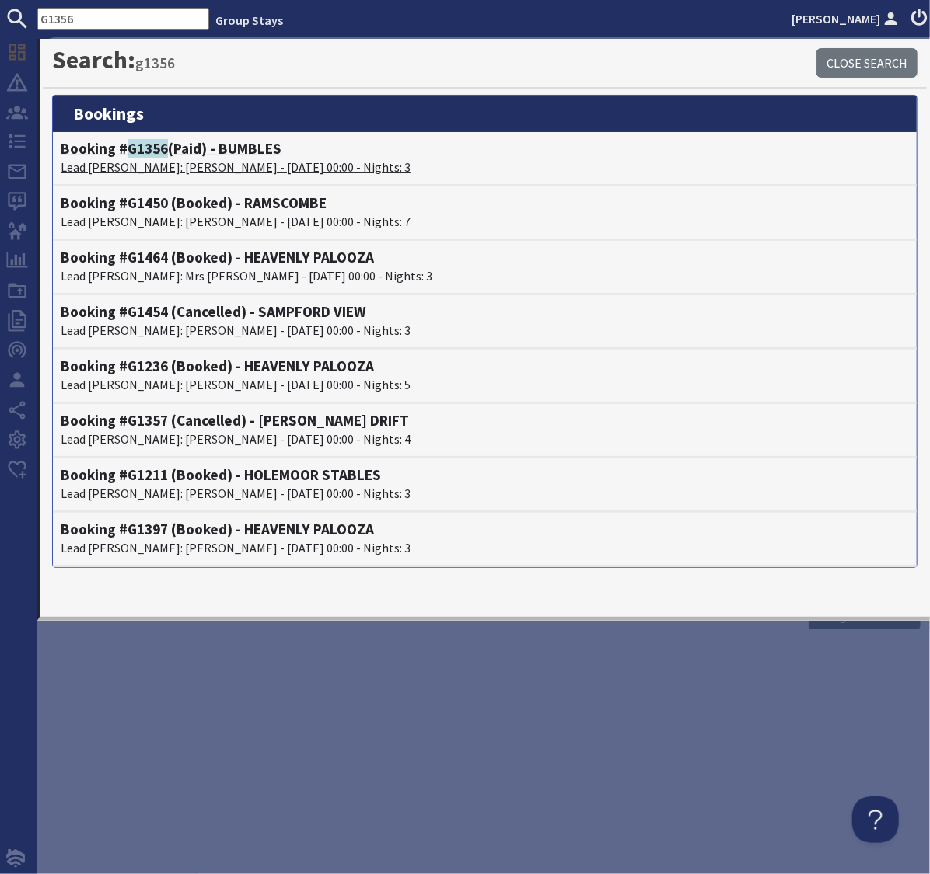
click at [155, 148] on span "G1356" at bounding box center [147, 148] width 40 height 19
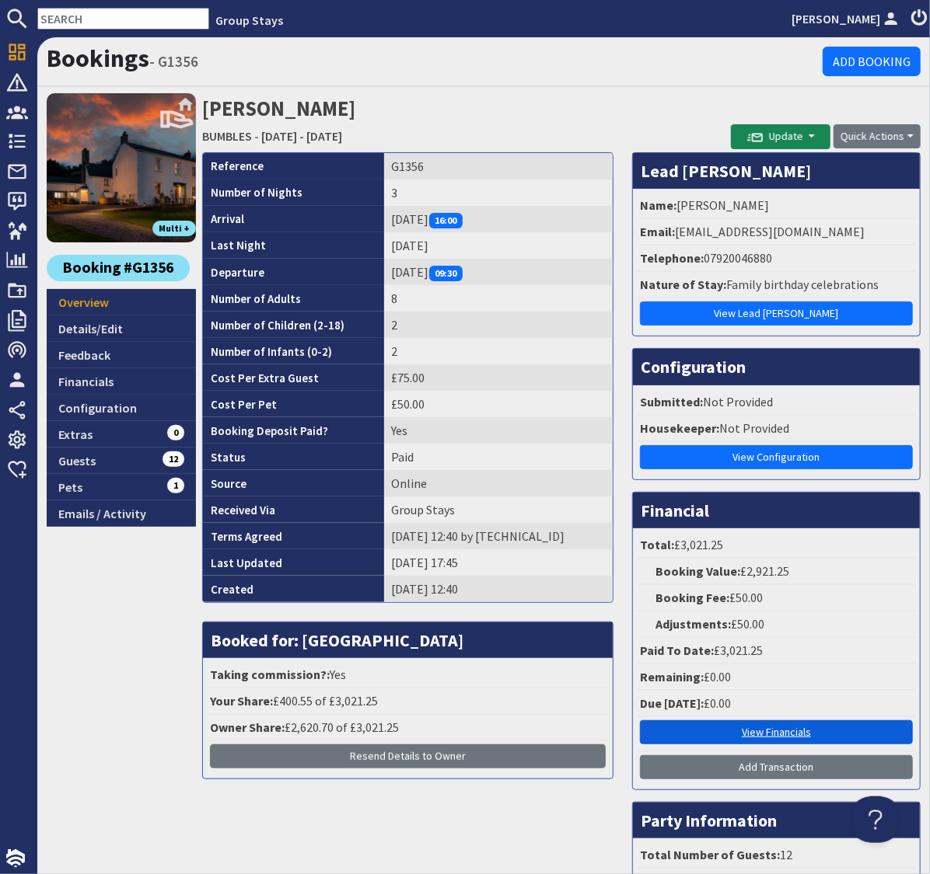
click at [790, 727] on link "View Financials" at bounding box center [776, 732] width 273 height 24
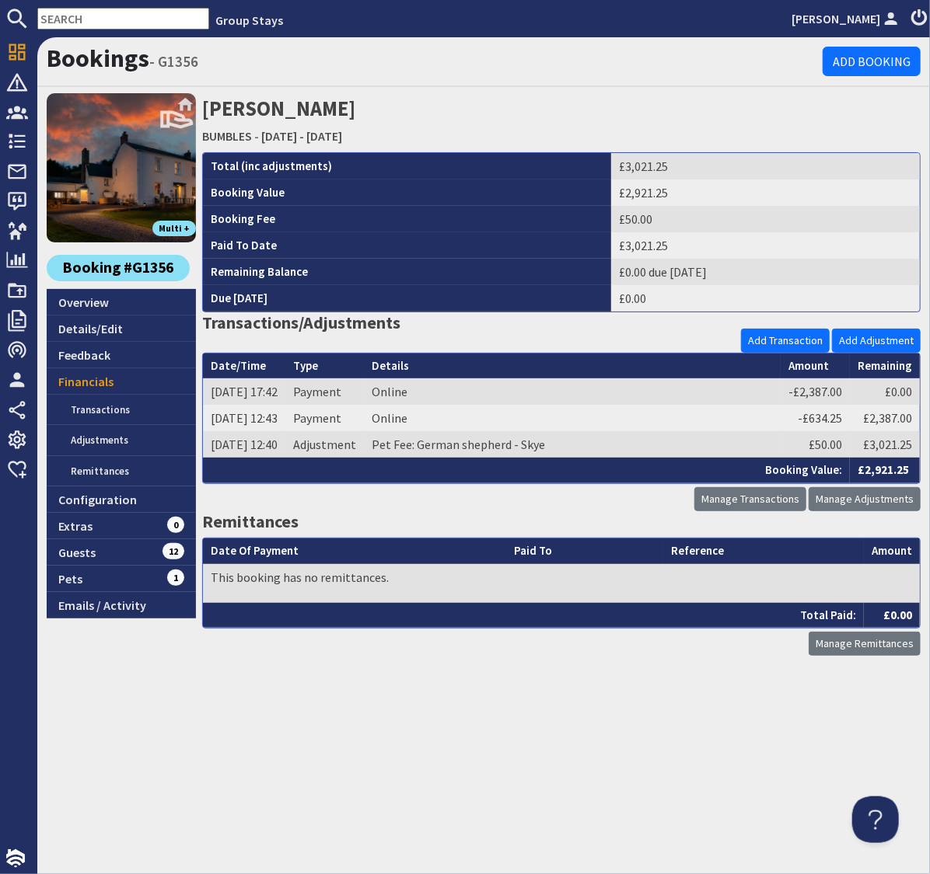
click at [75, 14] on input "text" at bounding box center [123, 19] width 172 height 22
paste input "GS1041"
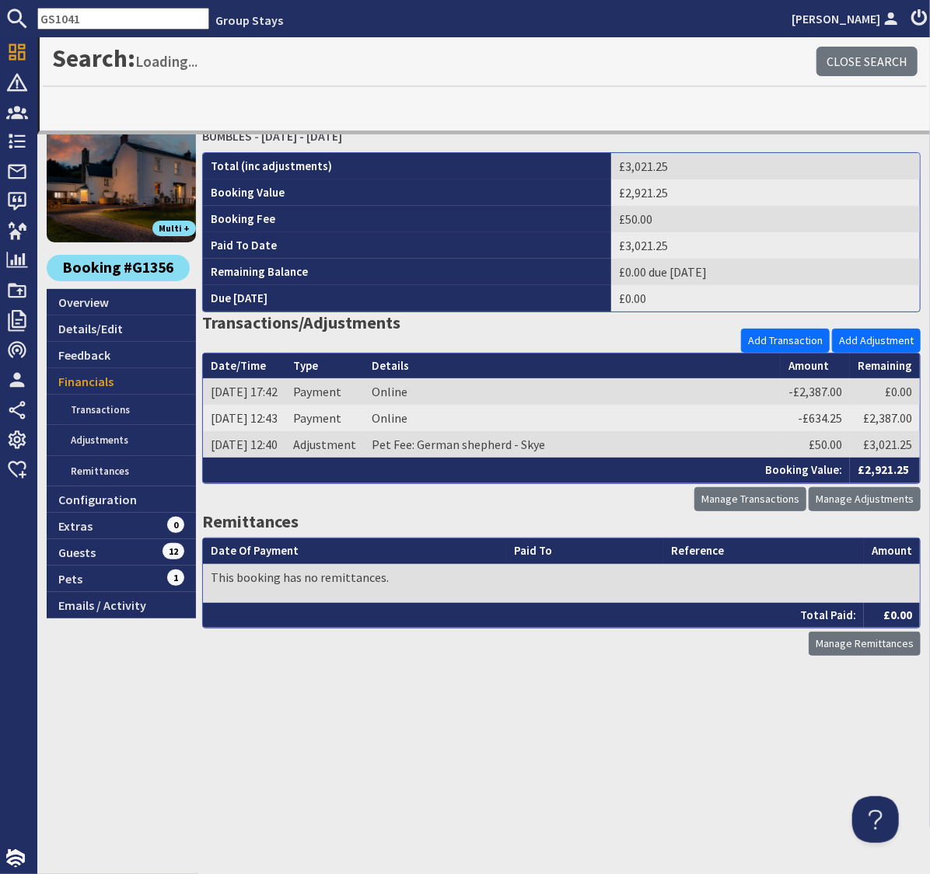
type input "GS1041"
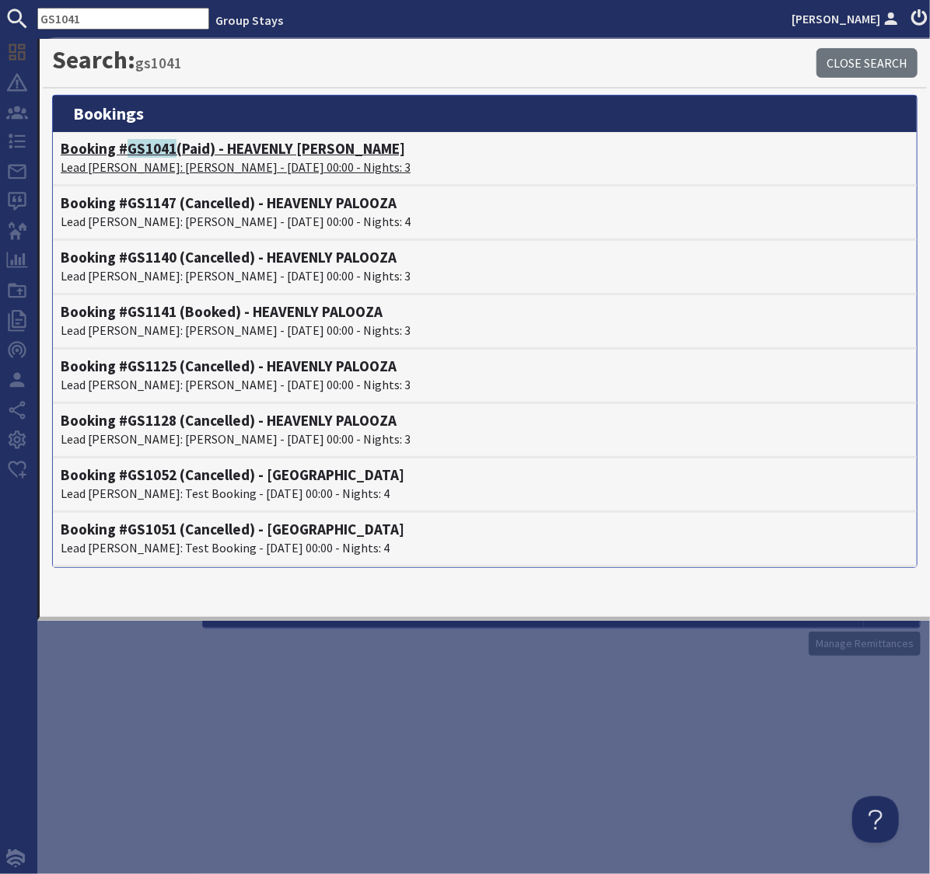
click at [146, 150] on span "GS1041" at bounding box center [151, 148] width 49 height 19
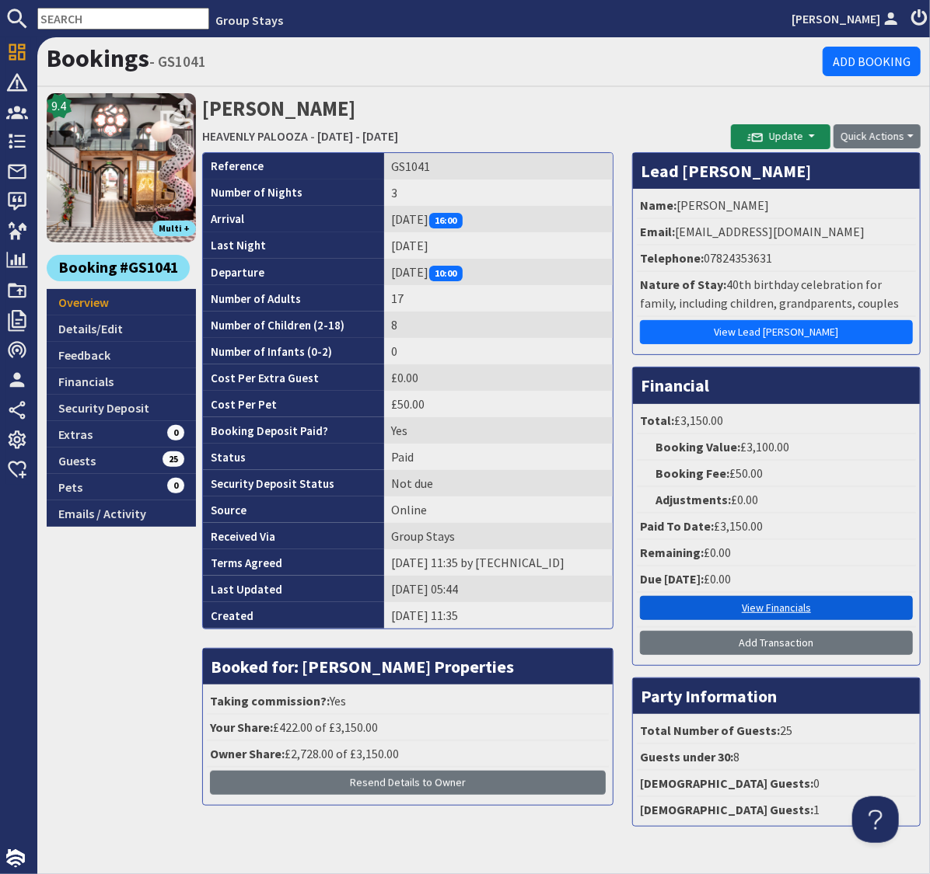
click at [752, 605] on link "View Financials" at bounding box center [776, 608] width 273 height 24
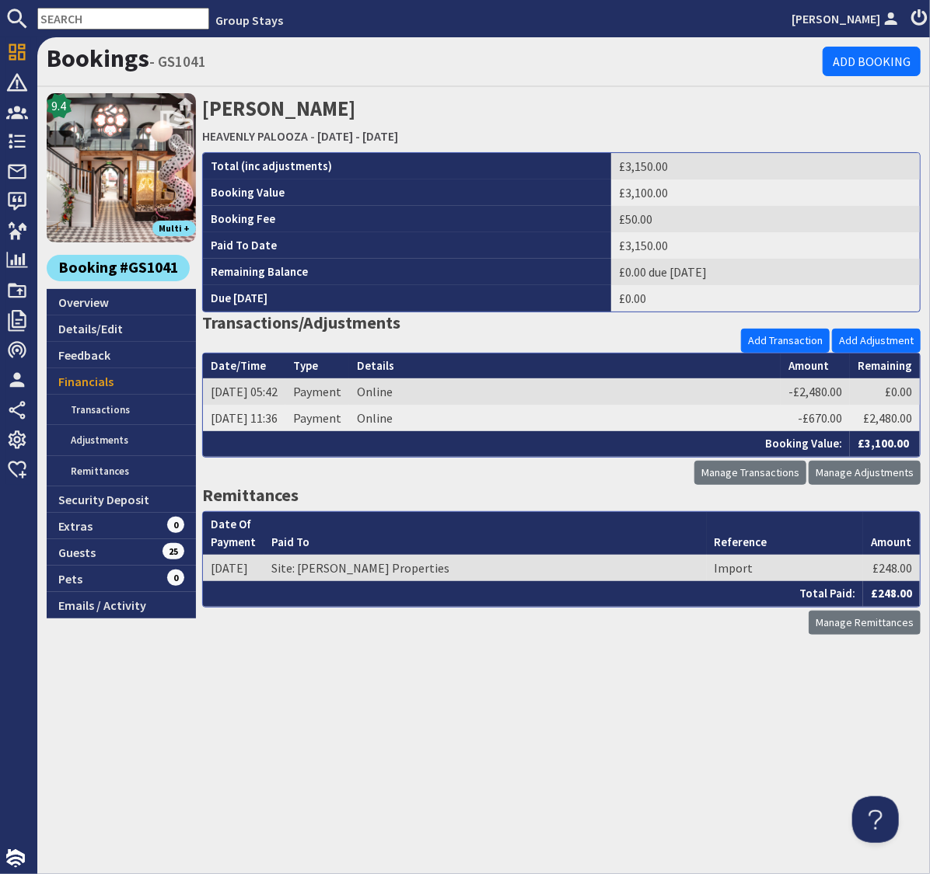
click at [113, 23] on input "text" at bounding box center [123, 19] width 172 height 22
paste input "GS1113"
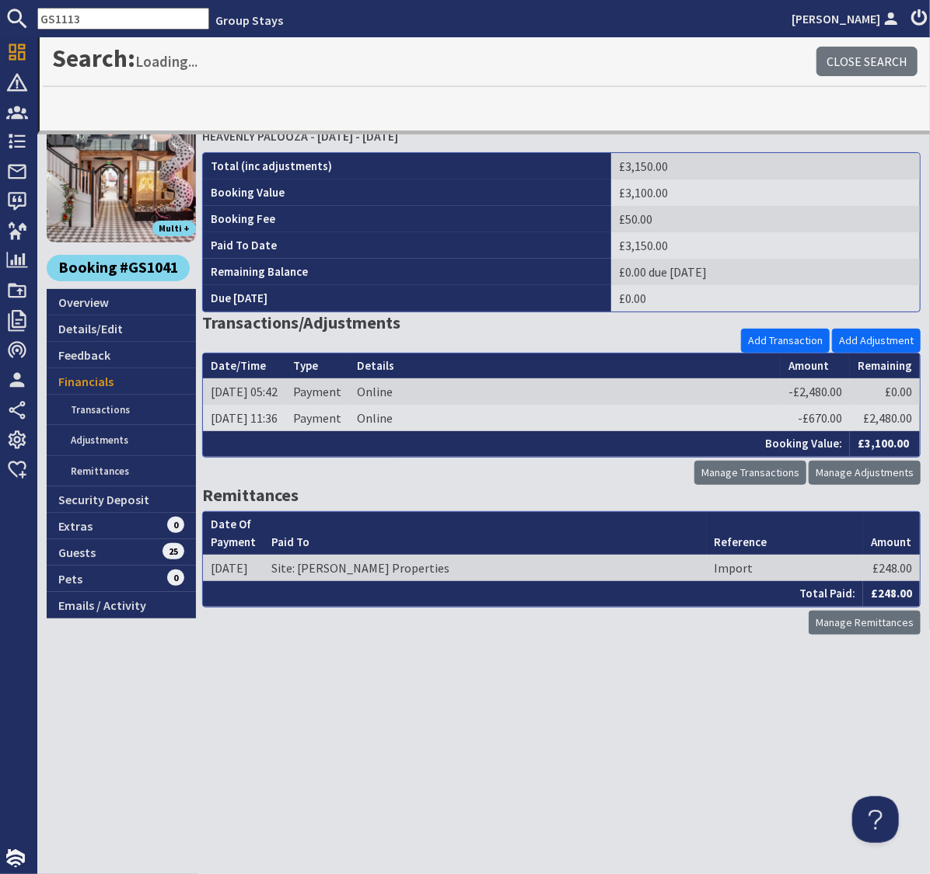
type input "GS1113"
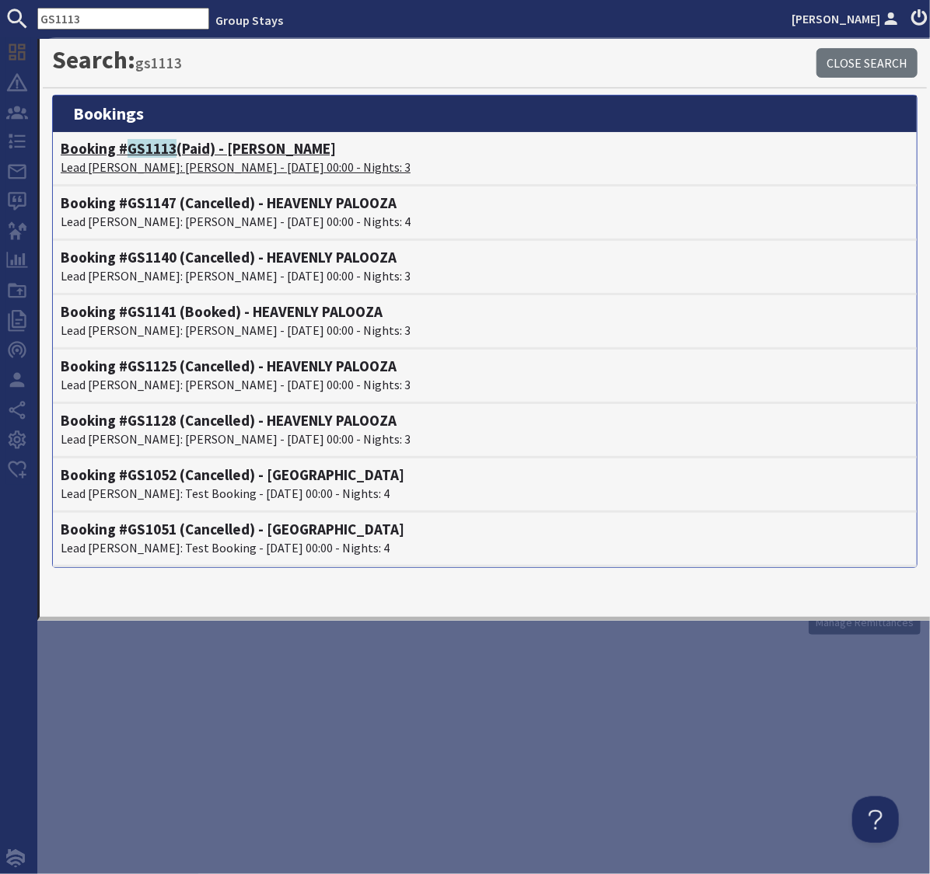
click at [145, 148] on span "GS1113" at bounding box center [151, 148] width 49 height 19
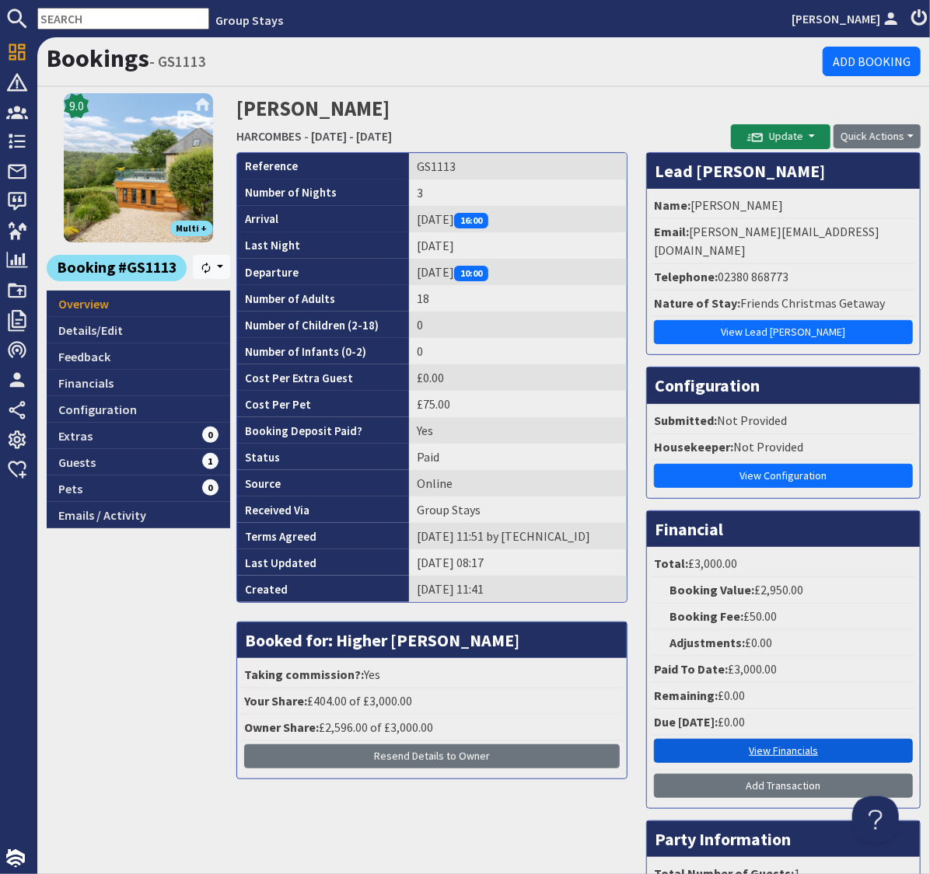
click at [768, 739] on link "View Financials" at bounding box center [783, 751] width 259 height 24
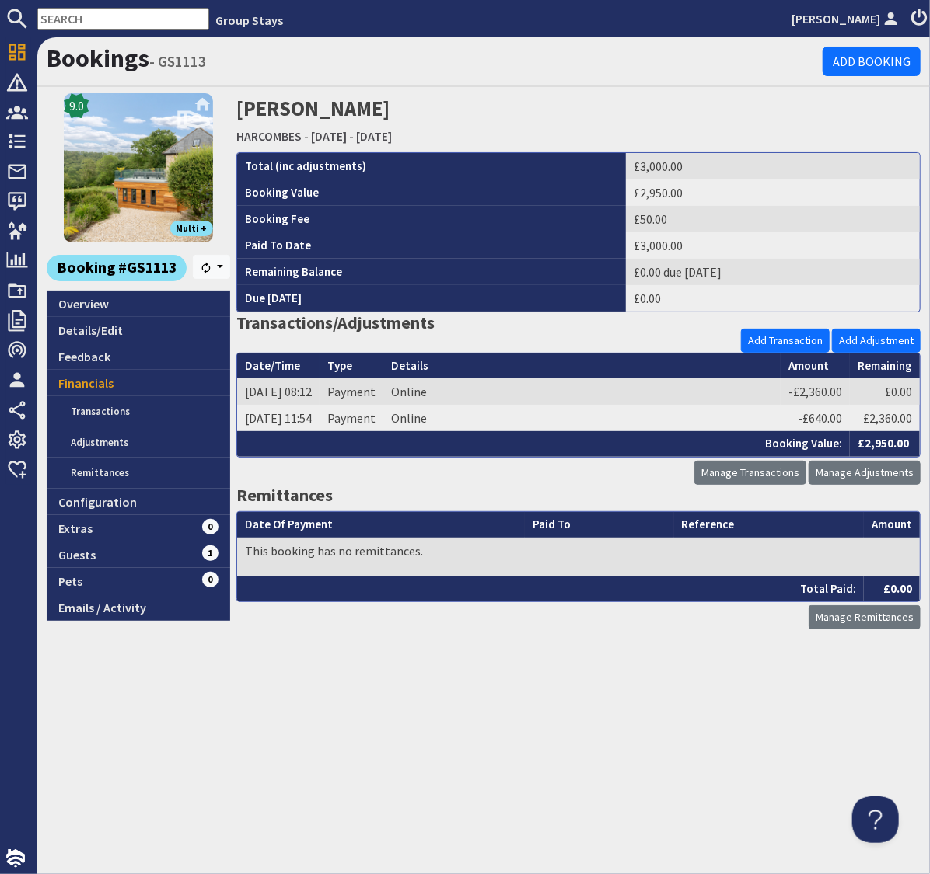
click at [87, 18] on input "text" at bounding box center [123, 19] width 172 height 22
paste input "GS1054"
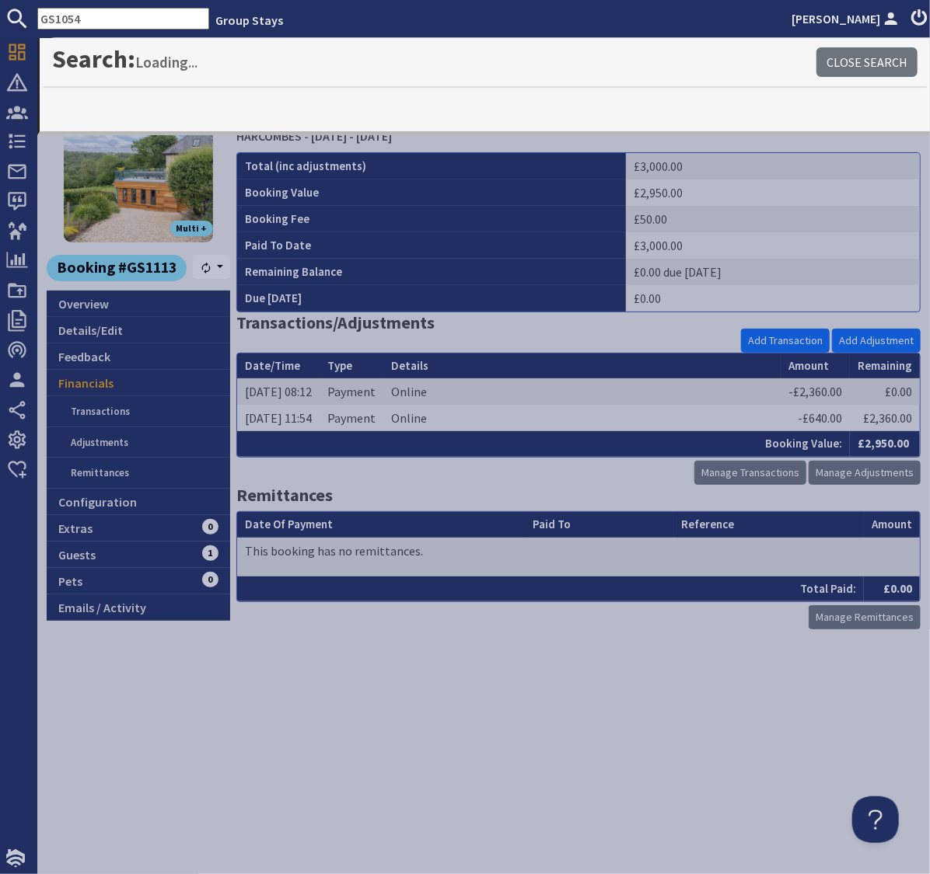
type input "GS1054"
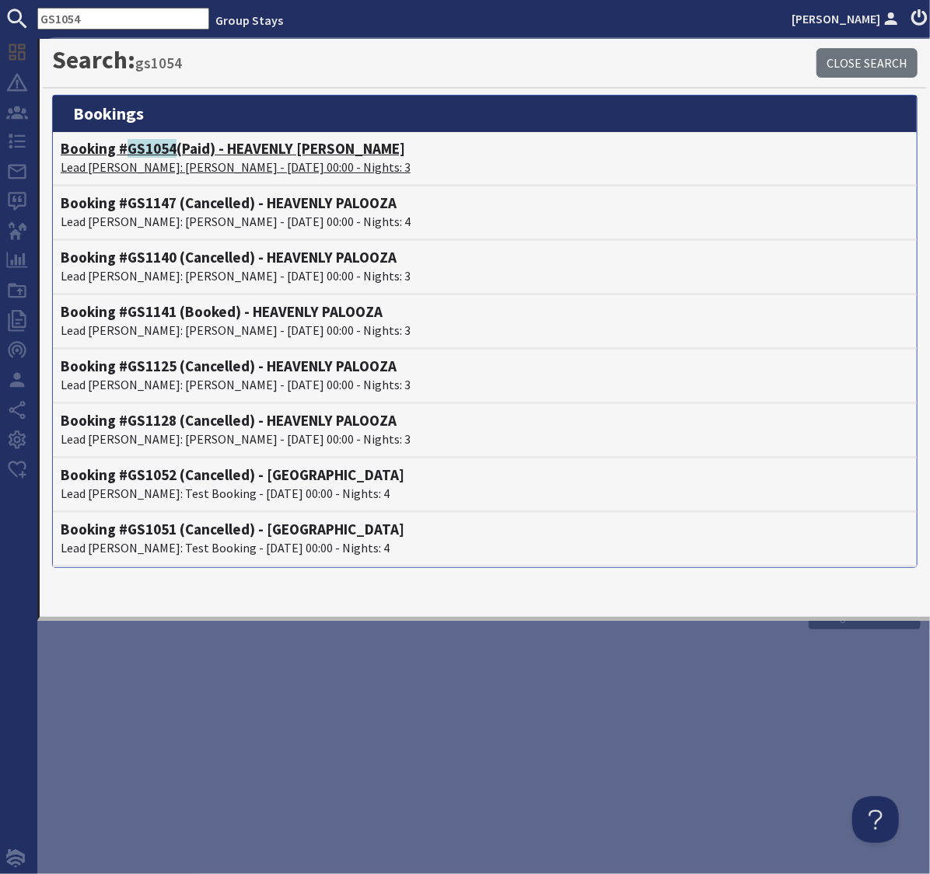
click at [137, 151] on span "GS1054" at bounding box center [151, 148] width 49 height 19
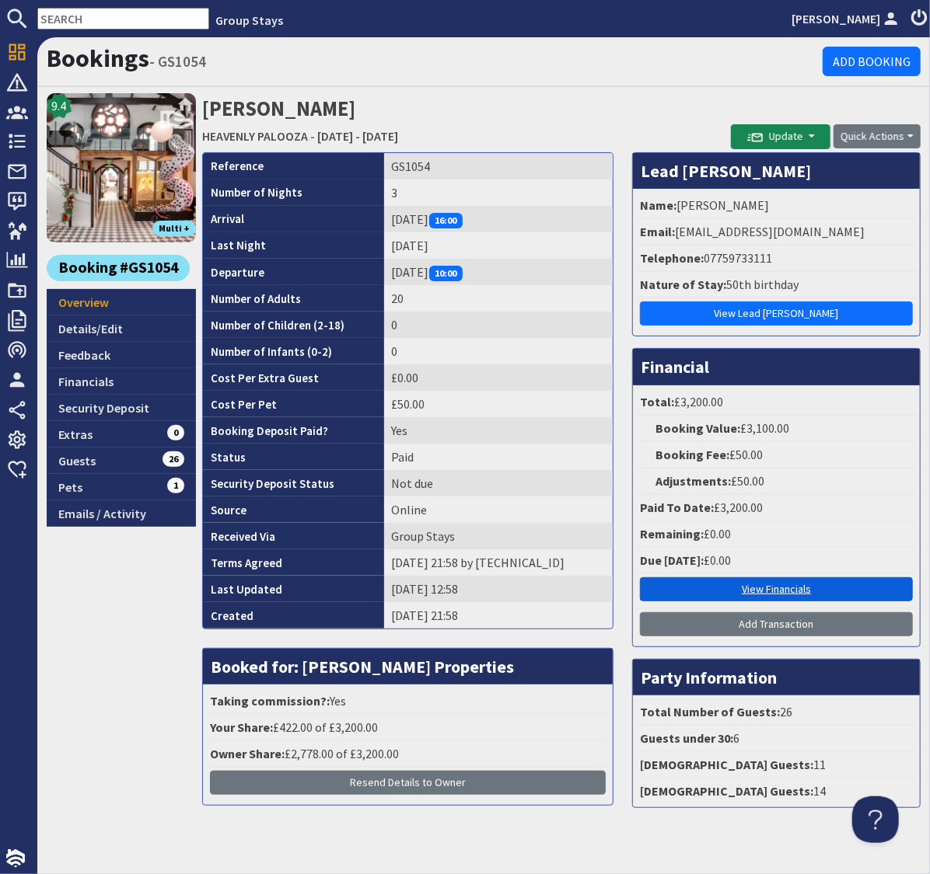
click at [769, 587] on link "View Financials" at bounding box center [776, 589] width 273 height 24
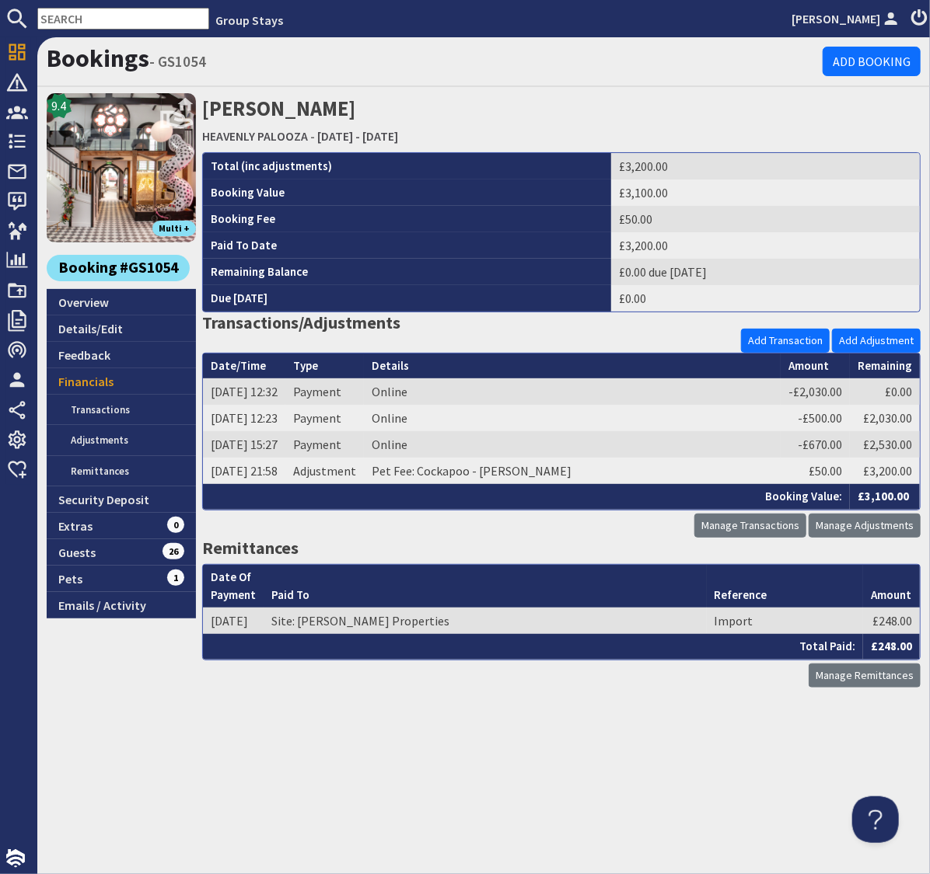
click at [99, 19] on input "text" at bounding box center [123, 19] width 172 height 22
paste input "GS1120"
type input "GS1120"
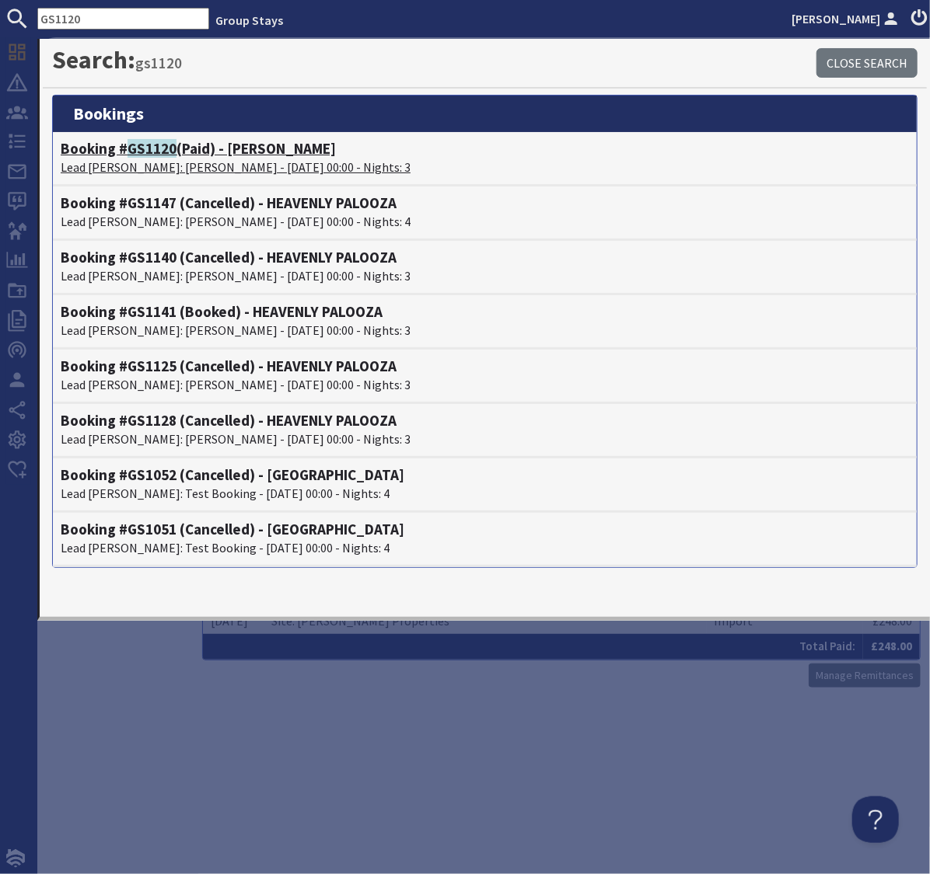
click at [146, 149] on span "GS1120" at bounding box center [151, 148] width 49 height 19
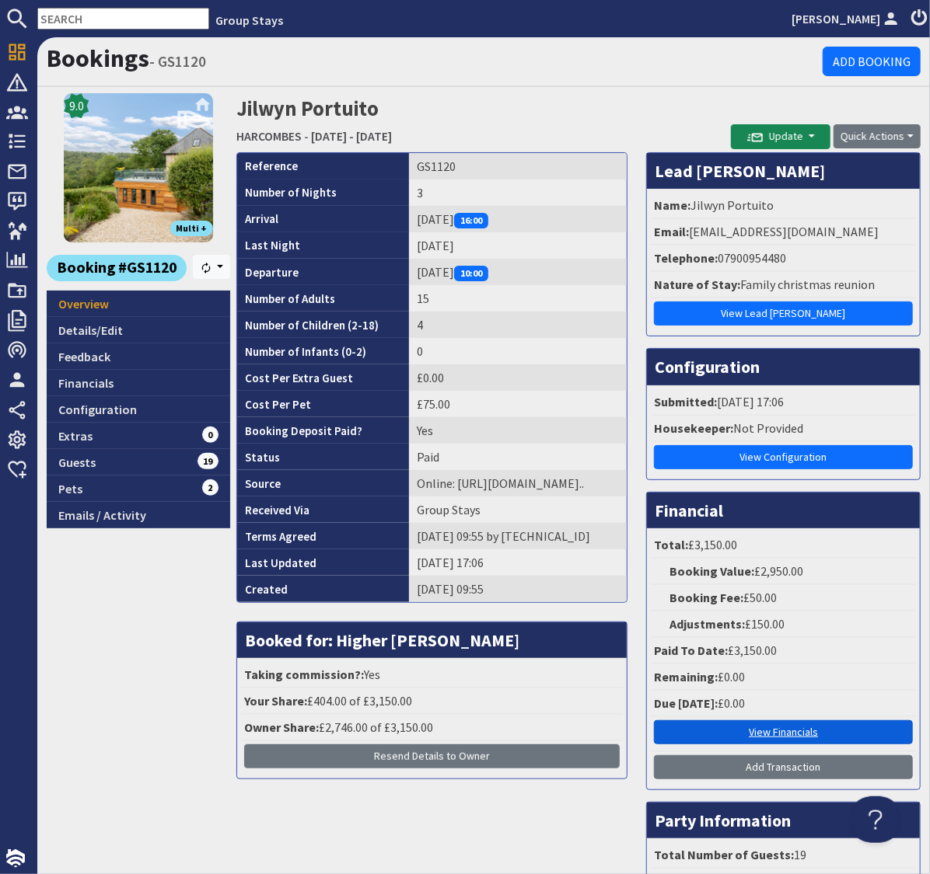
click at [765, 731] on link "View Financials" at bounding box center [783, 732] width 259 height 24
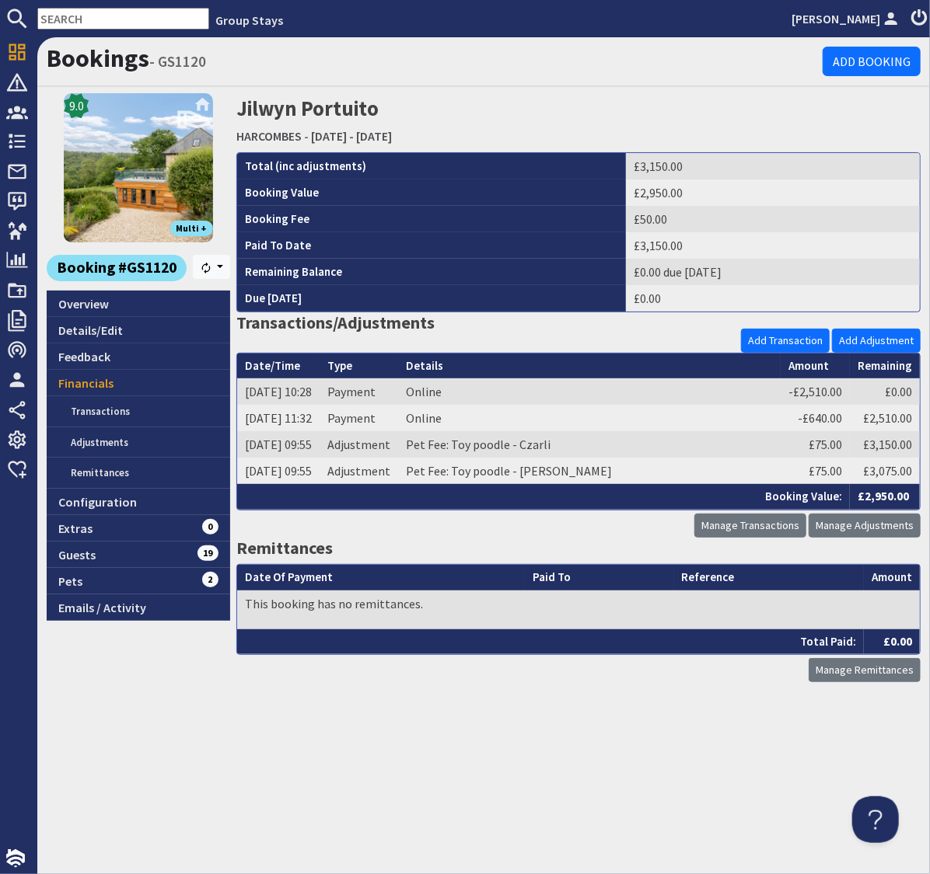
click at [138, 17] on input "text" at bounding box center [123, 19] width 172 height 22
paste input "GS1088"
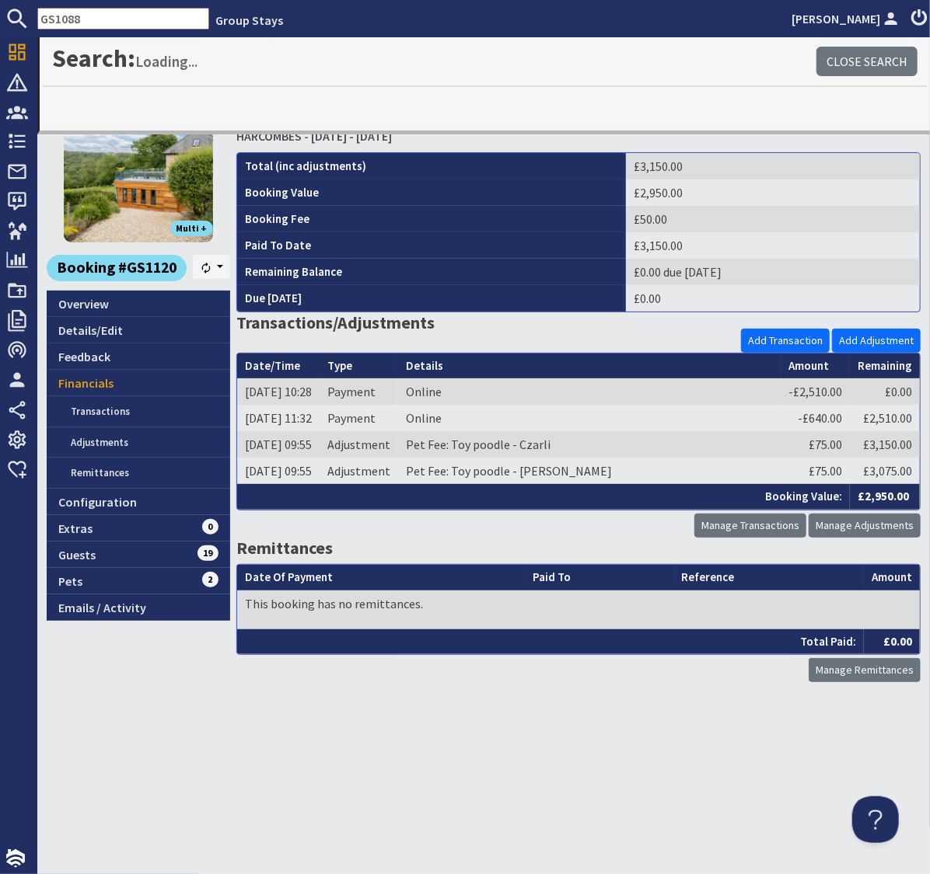
type input "GS1088"
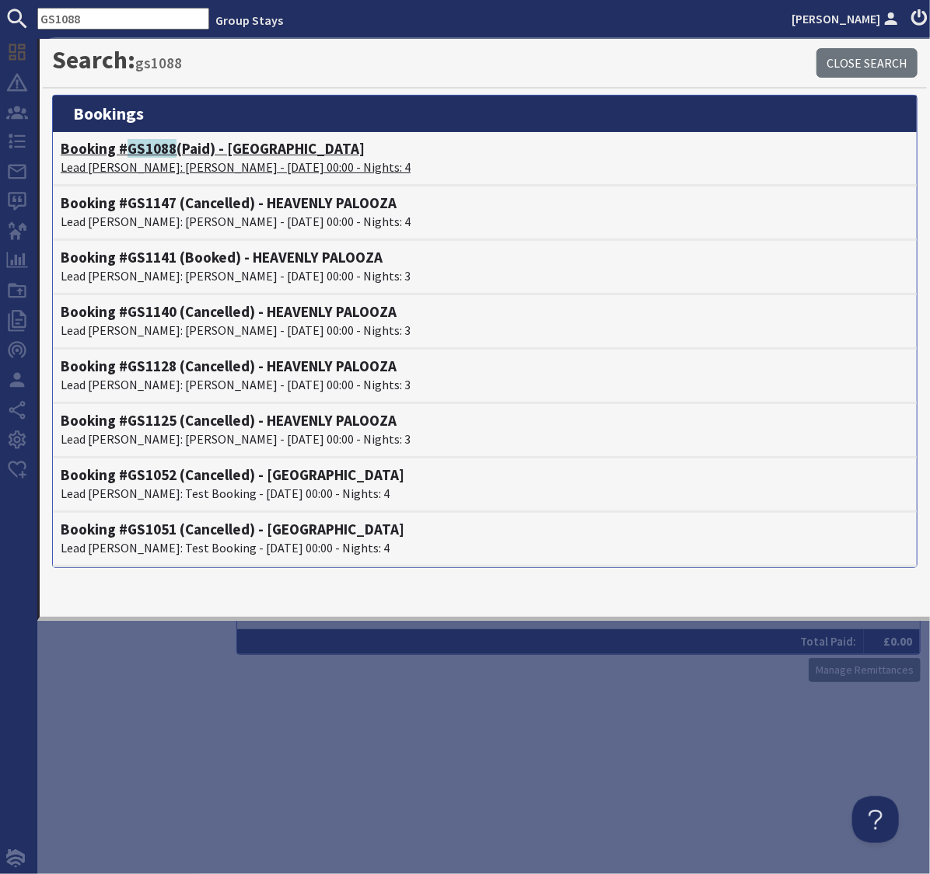
click at [153, 147] on span "GS1088" at bounding box center [151, 148] width 49 height 19
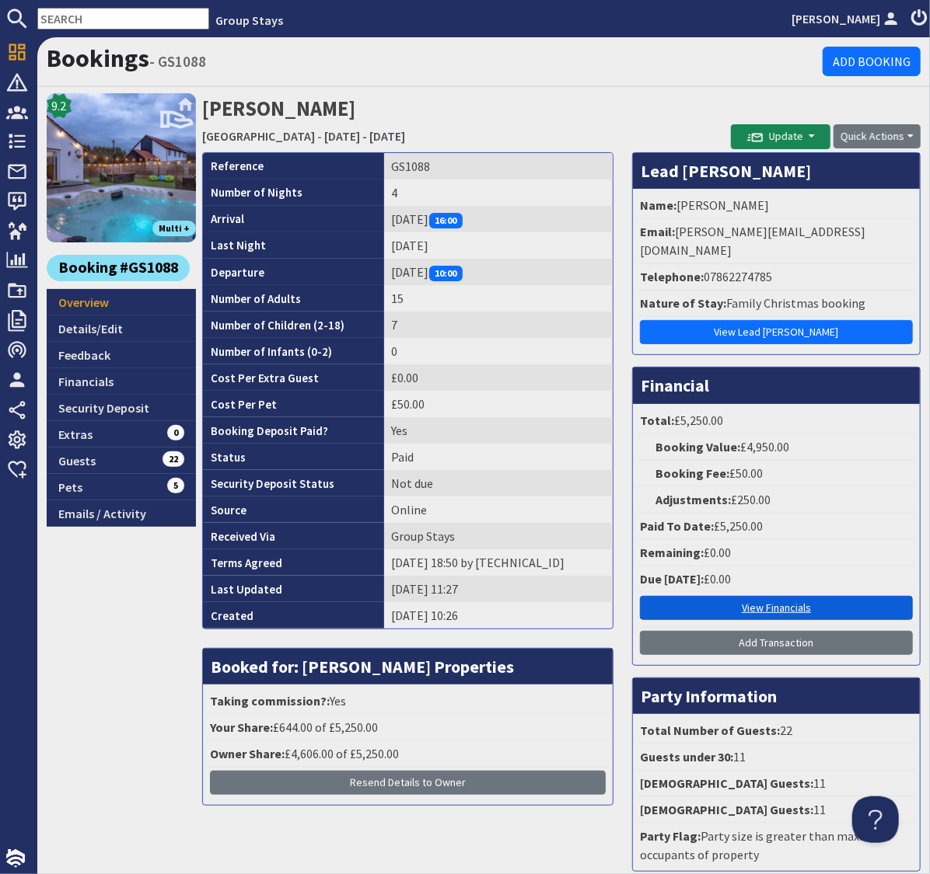
click at [769, 596] on link "View Financials" at bounding box center [776, 608] width 273 height 24
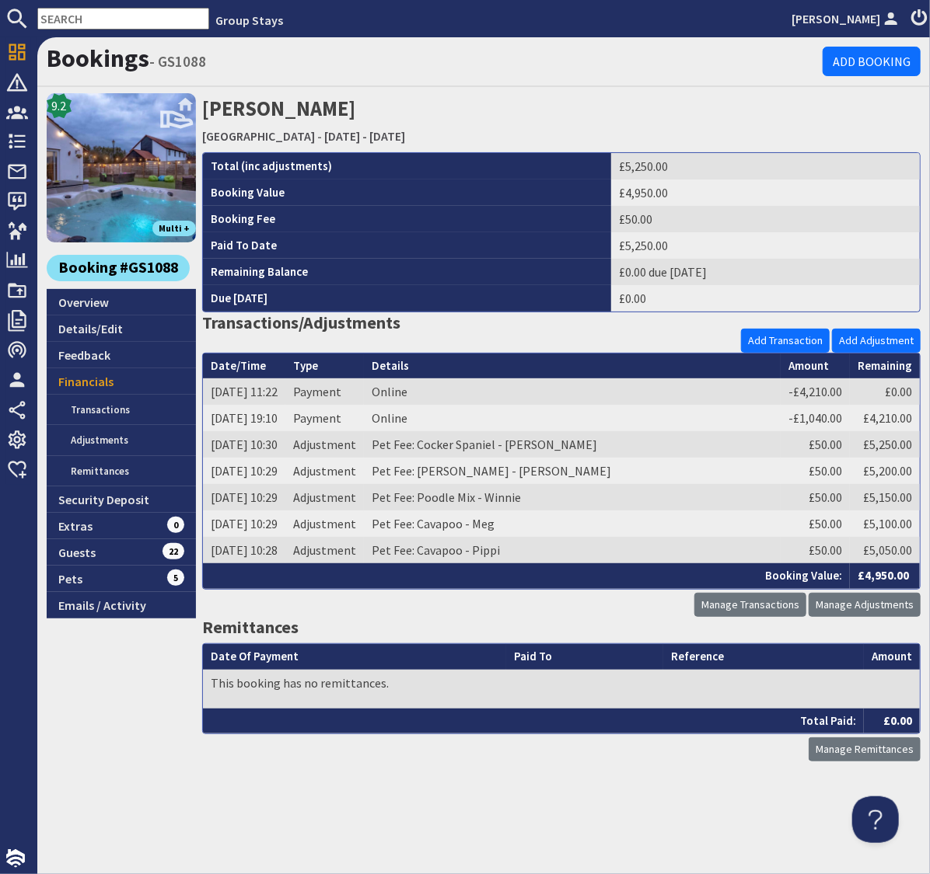
click at [143, 17] on input "text" at bounding box center [123, 19] width 172 height 22
paste input "GS1080"
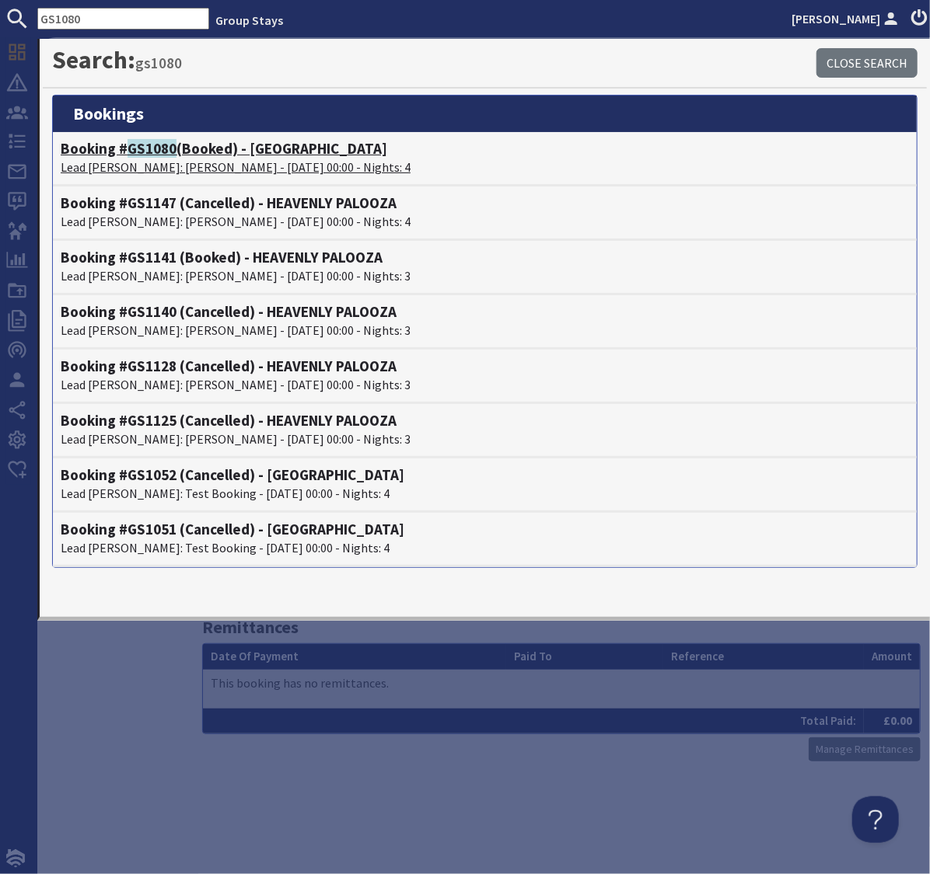
type input "GS1080"
click at [152, 150] on span "GS1080" at bounding box center [151, 148] width 49 height 19
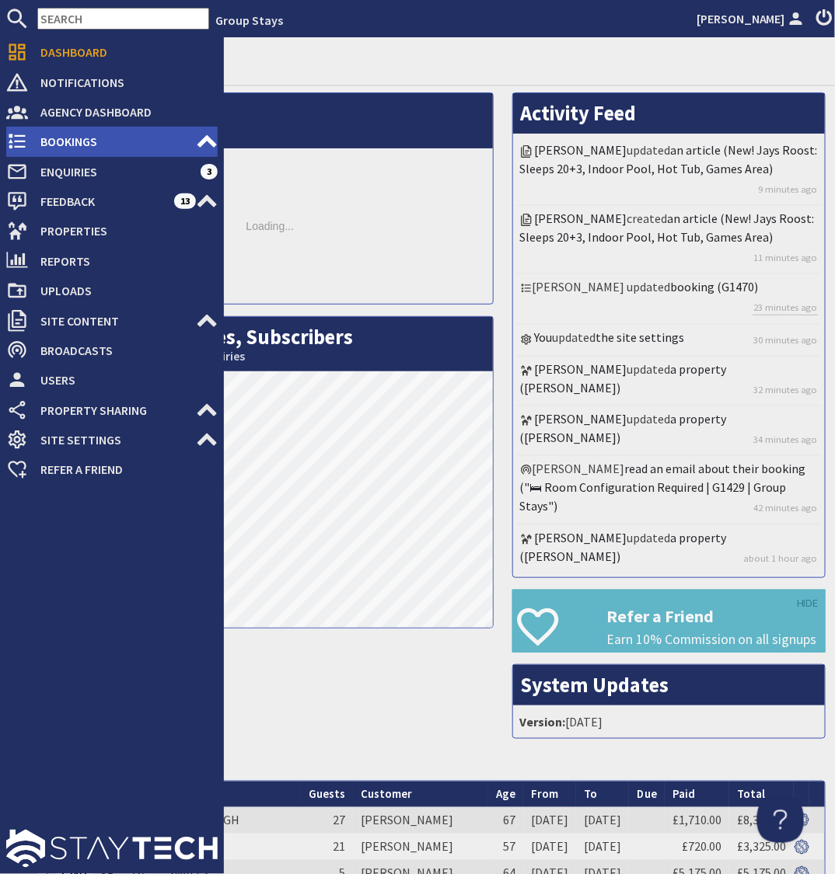
click at [48, 140] on span "Bookings" at bounding box center [112, 141] width 168 height 25
